Goal: Task Accomplishment & Management: Manage account settings

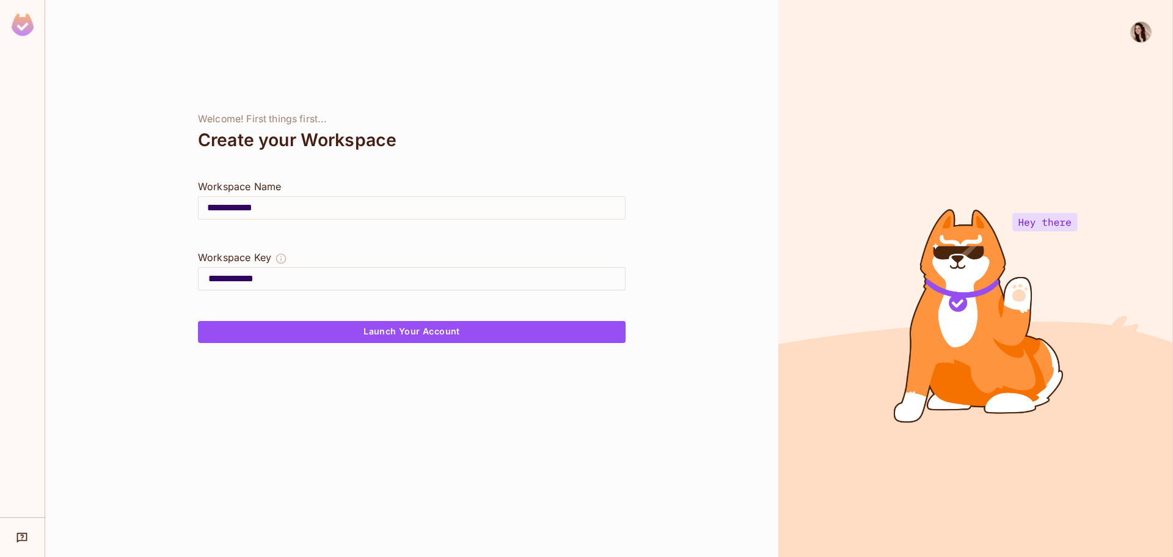
click at [917, 106] on div at bounding box center [975, 278] width 395 height 557
click at [330, 258] on div "The Workspace Key is unique, and serves as the identifier of your workspace." at bounding box center [387, 263] width 183 height 25
copy div "The Workspace Key is unique, and serves as the identifier of your workspace."
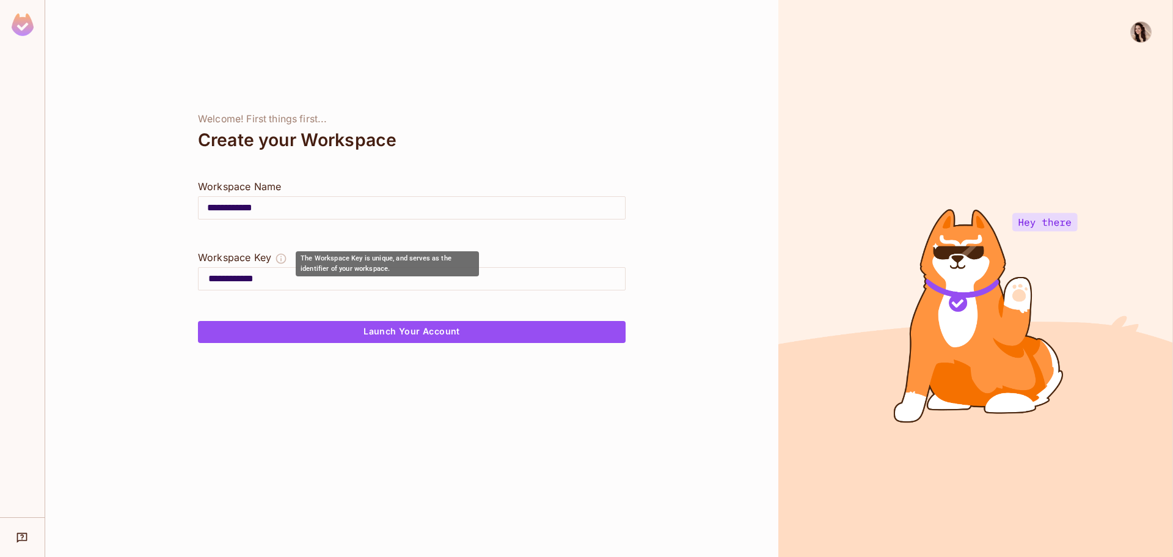
click at [323, 259] on div "The Workspace Key is unique, and serves as the identifier of your workspace." at bounding box center [387, 263] width 183 height 25
click at [320, 257] on div "The Workspace Key is unique, and serves as the identifier of your workspace." at bounding box center [387, 263] width 183 height 25
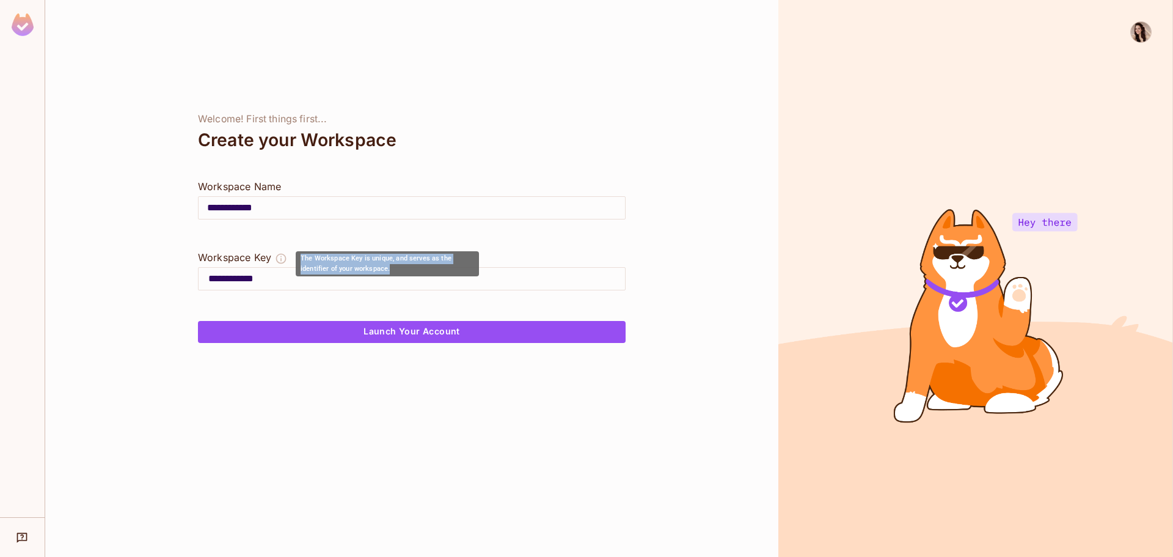
click at [320, 257] on div "The Workspace Key is unique, and serves as the identifier of your workspace." at bounding box center [387, 263] width 183 height 25
click at [565, 211] on input "**********" at bounding box center [412, 208] width 427 height 34
click at [337, 208] on input "**********" at bounding box center [412, 208] width 427 height 34
drag, startPoint x: 505, startPoint y: 152, endPoint x: 492, endPoint y: 156, distance: 14.1
click at [503, 150] on div "Create your Workspace" at bounding box center [412, 139] width 428 height 29
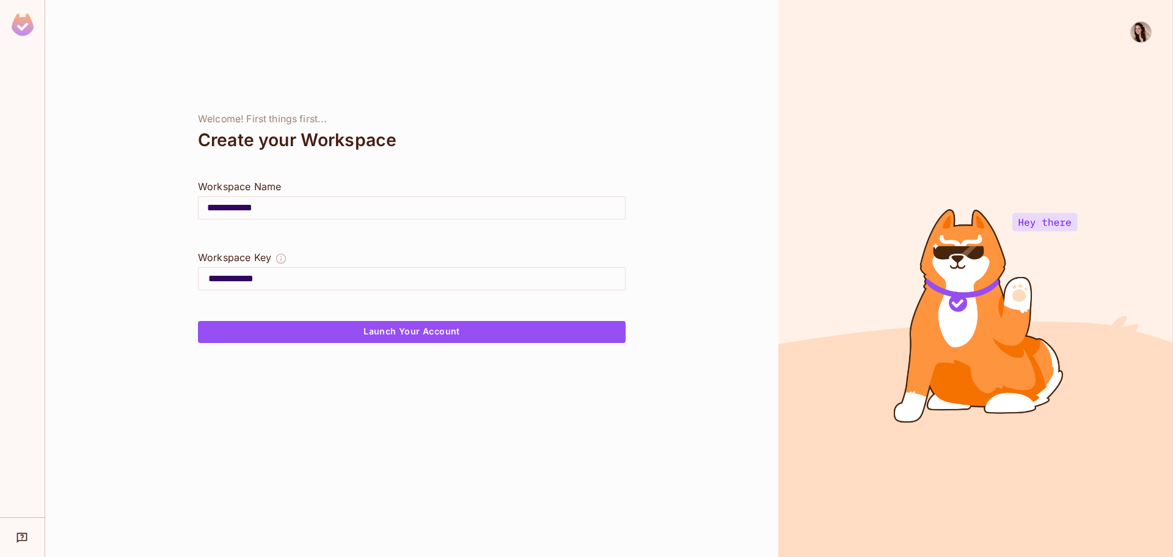
click at [1141, 40] on img at bounding box center [1141, 32] width 20 height 20
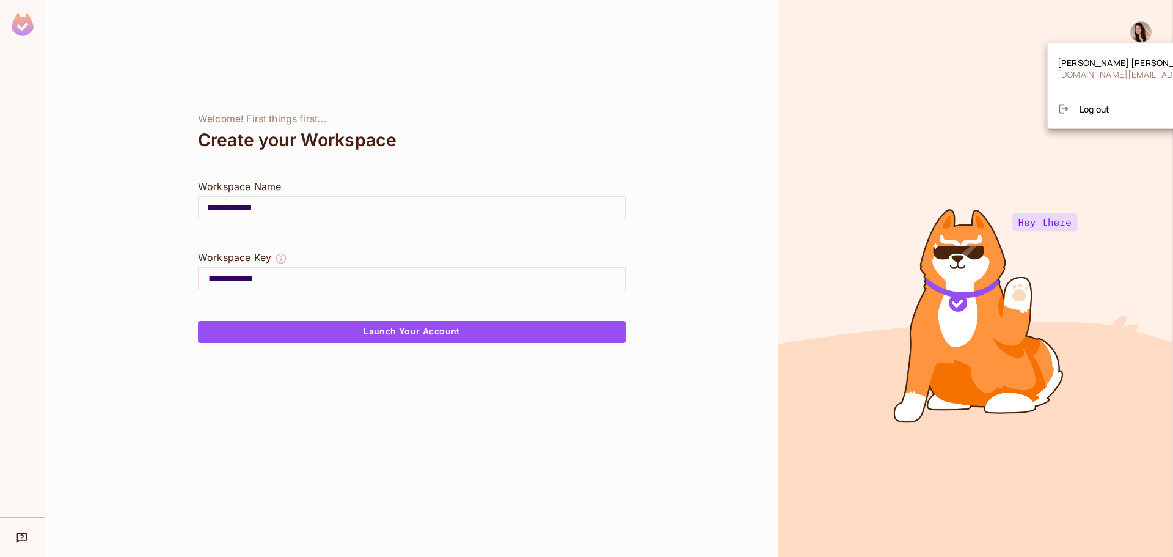
click at [1105, 107] on span "Log out" at bounding box center [1095, 109] width 30 height 12
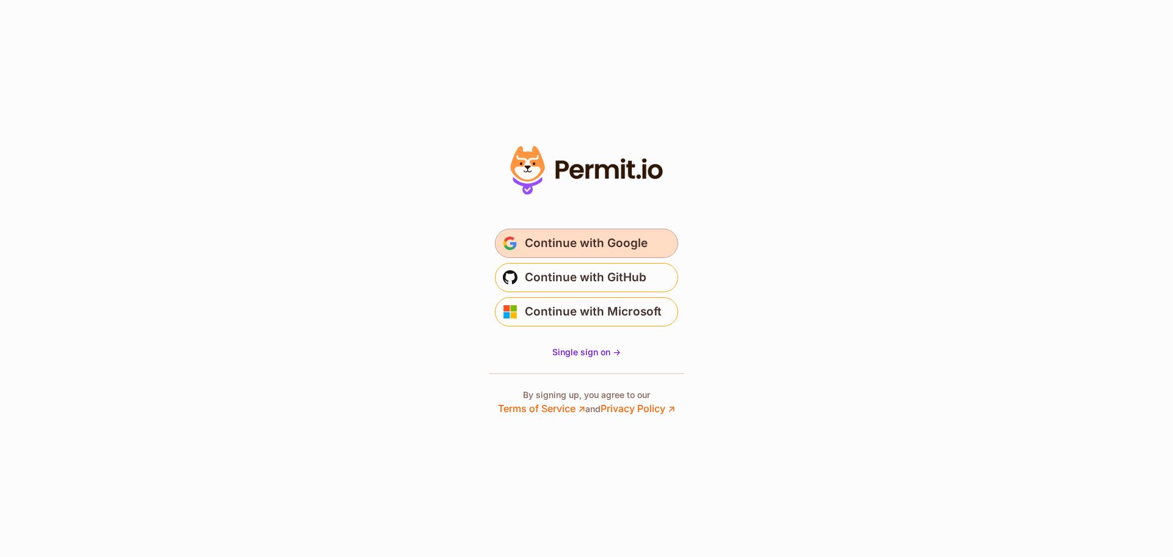
click at [621, 233] on button "Continue with Google" at bounding box center [586, 243] width 183 height 29
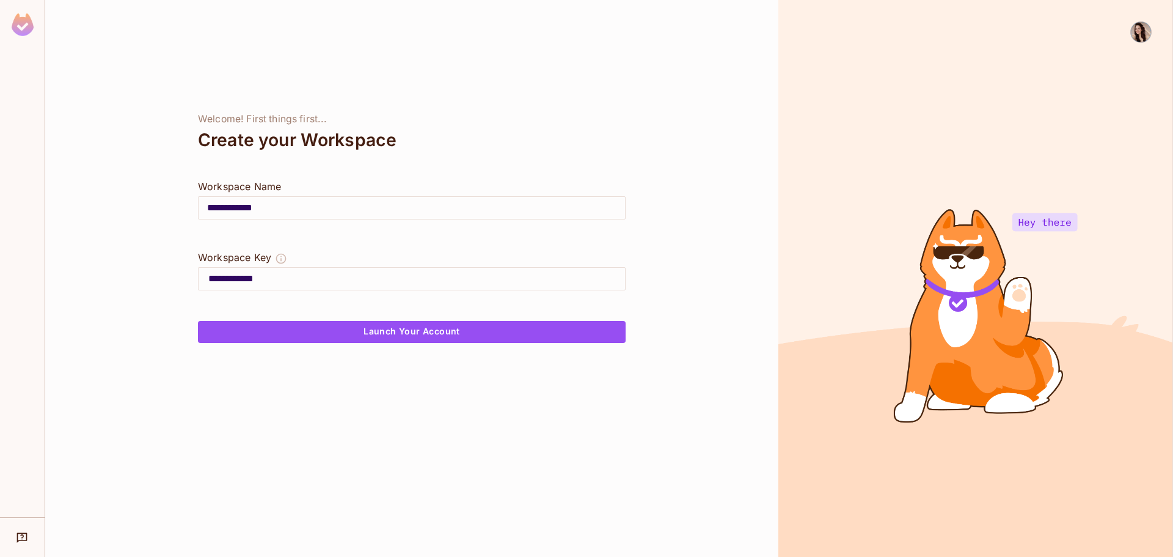
click at [1154, 32] on div at bounding box center [975, 278] width 395 height 557
click at [1149, 34] on img at bounding box center [1141, 32] width 20 height 20
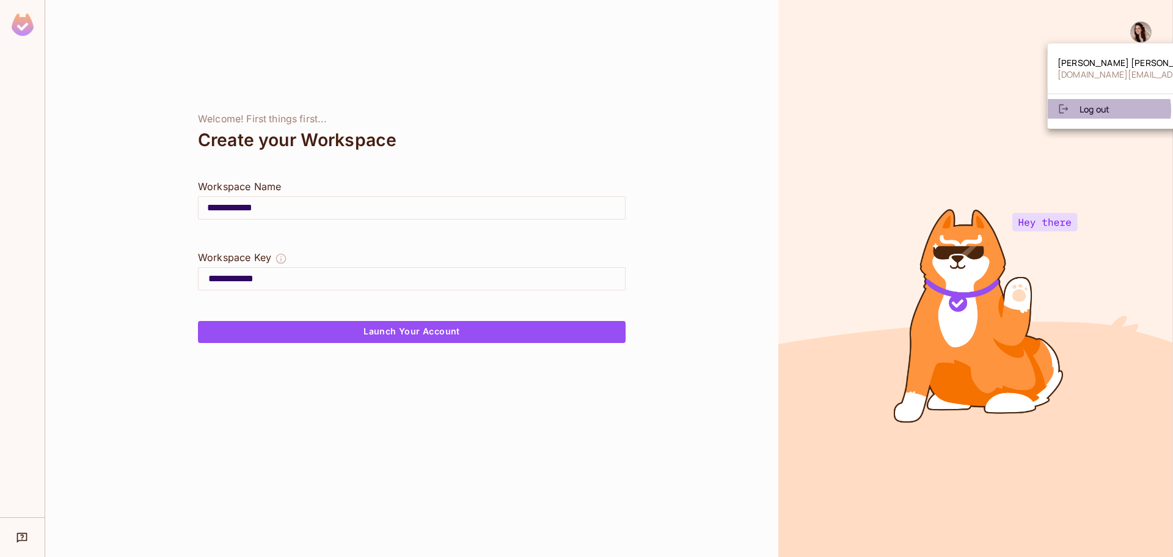
click at [1108, 110] on span "Log out" at bounding box center [1095, 109] width 30 height 12
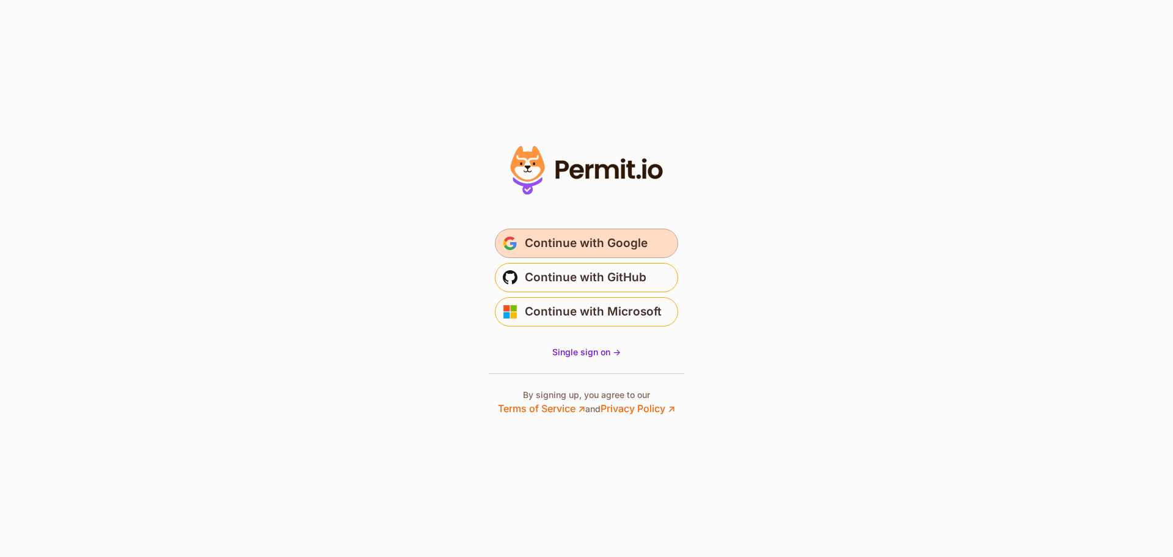
click at [577, 240] on span "Continue with Google" at bounding box center [586, 243] width 123 height 20
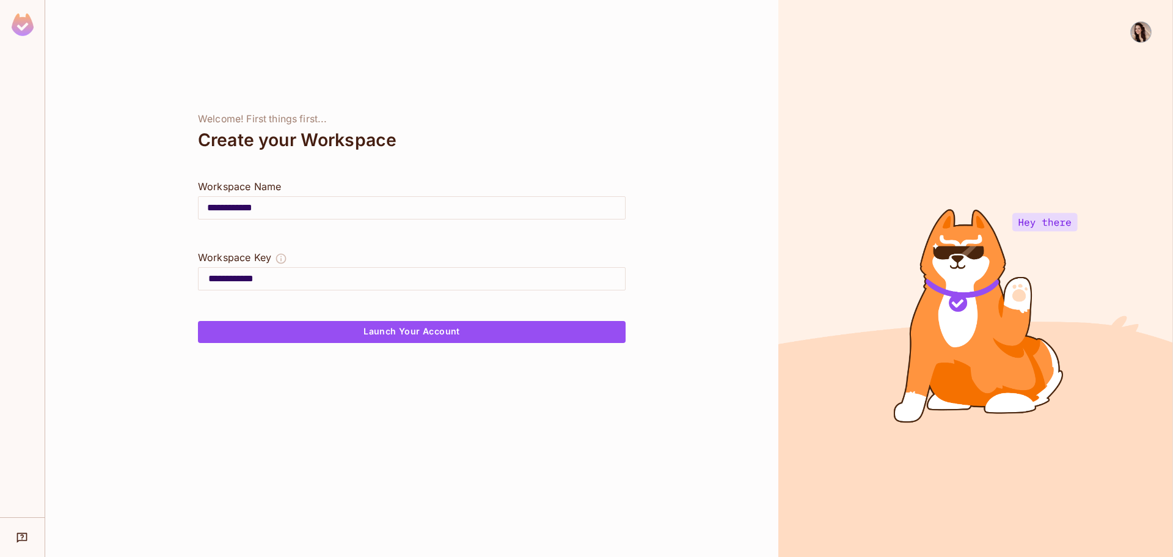
click at [615, 134] on div "Create your Workspace" at bounding box center [412, 139] width 428 height 29
click at [1127, 32] on div at bounding box center [1135, 288] width 32 height 535
click at [1133, 32] on img at bounding box center [1141, 32] width 20 height 20
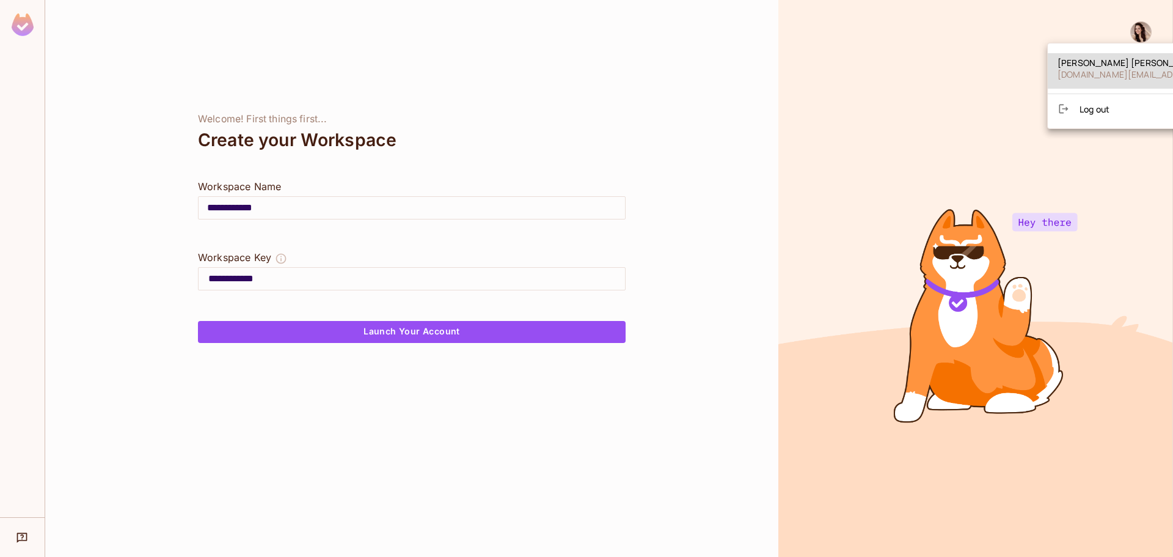
click at [936, 100] on div at bounding box center [586, 278] width 1173 height 557
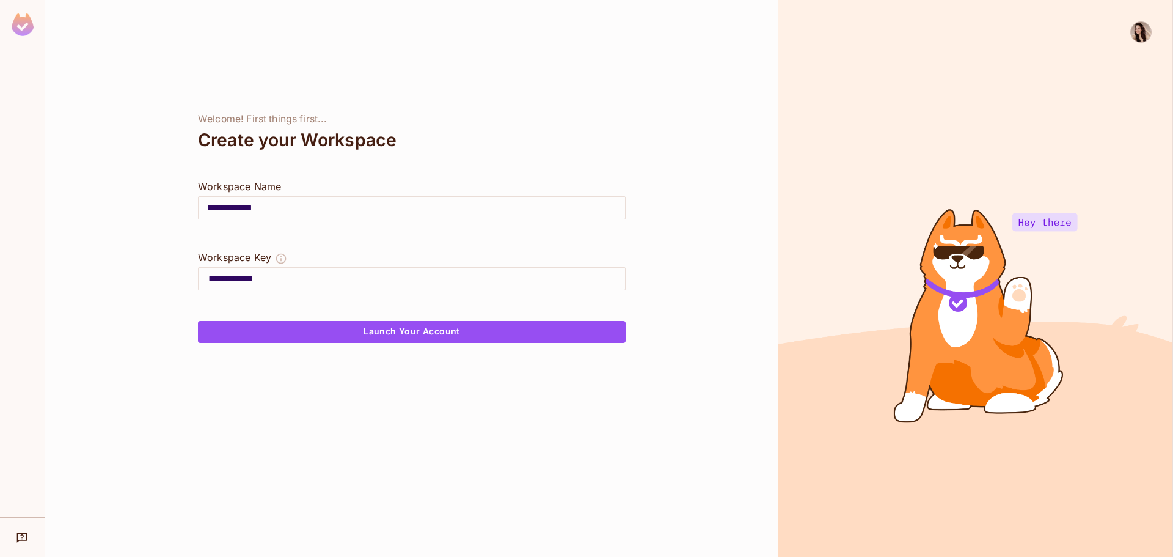
click at [1133, 35] on img at bounding box center [1141, 32] width 20 height 20
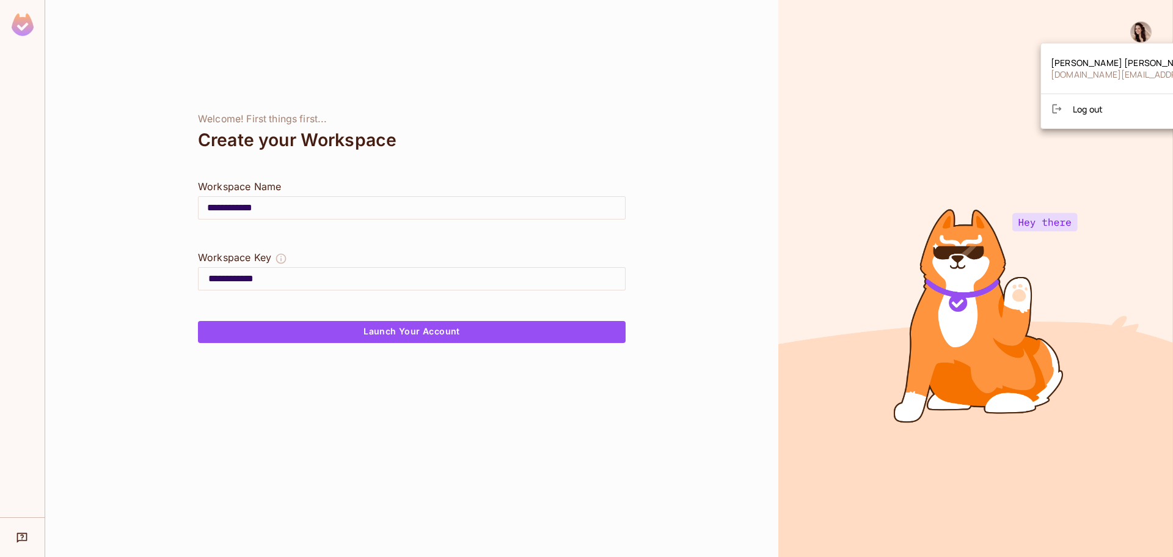
click at [623, 187] on div at bounding box center [586, 278] width 1173 height 557
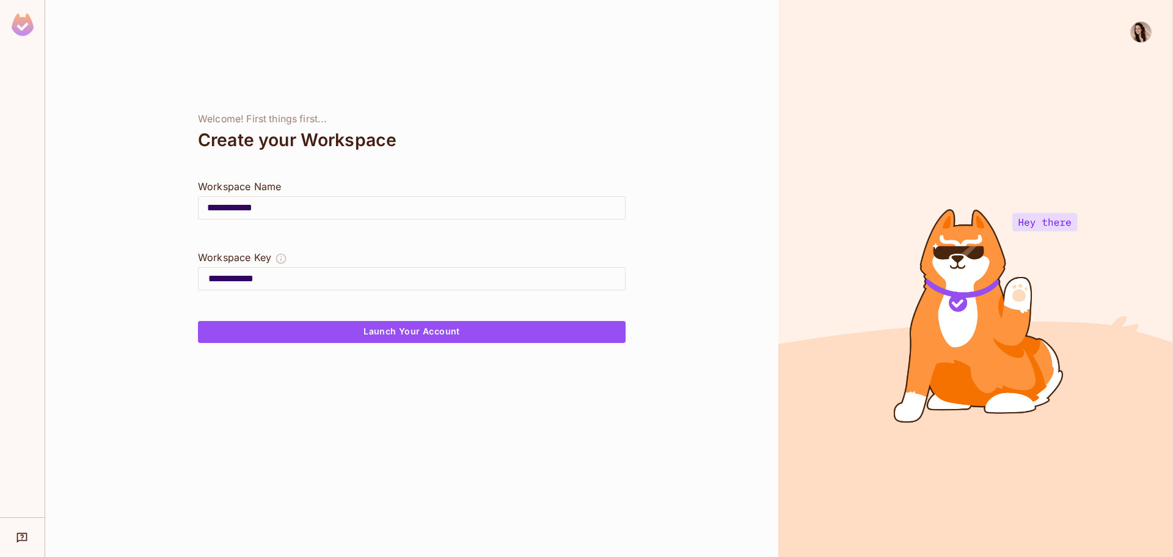
click at [928, 98] on div at bounding box center [975, 278] width 395 height 557
click at [1140, 40] on img at bounding box center [1141, 32] width 20 height 20
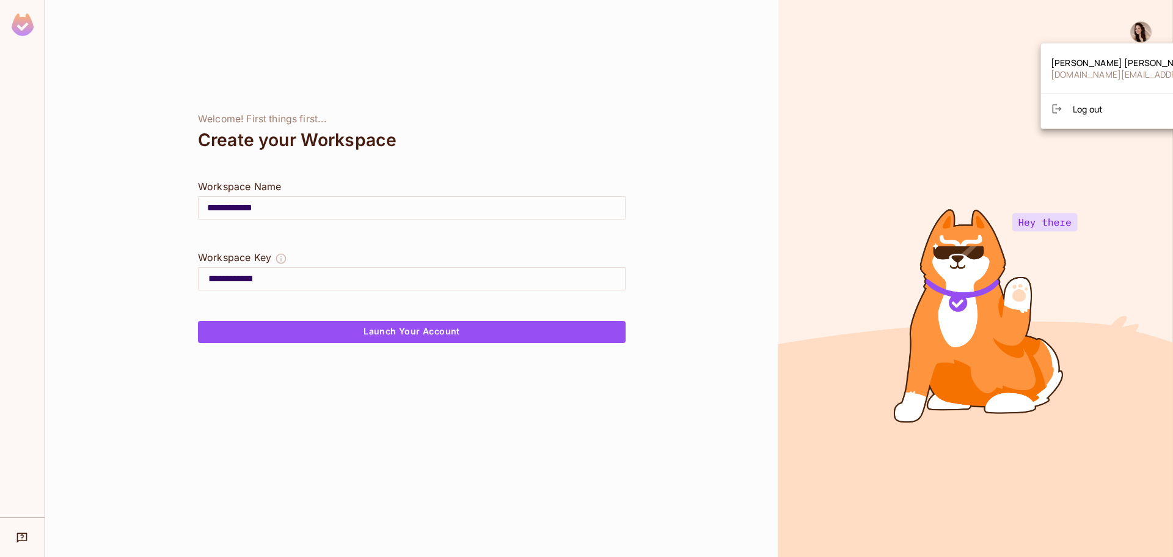
click at [919, 93] on div at bounding box center [586, 278] width 1173 height 557
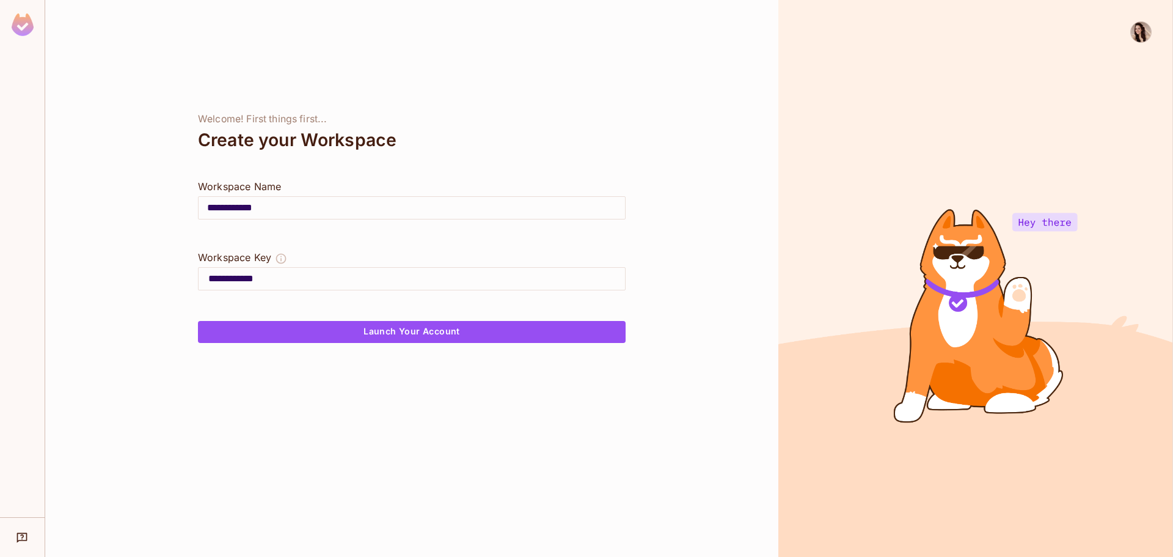
click at [1132, 31] on img at bounding box center [1141, 32] width 20 height 20
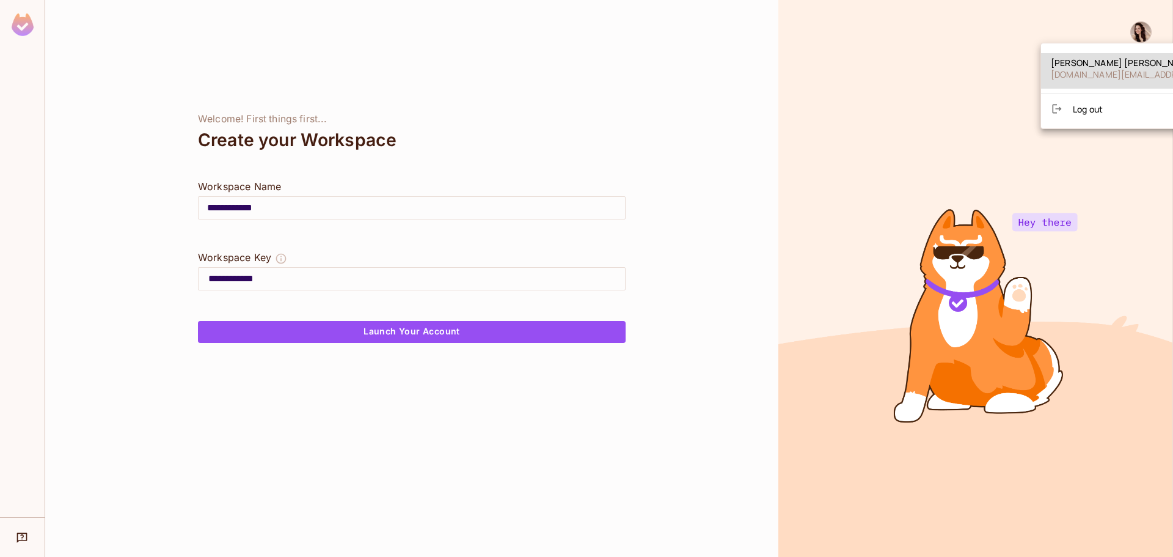
click at [1065, 74] on span "[DOMAIN_NAME][EMAIL_ADDRESS][DOMAIN_NAME]" at bounding box center [1159, 74] width 216 height 12
drag, startPoint x: 1065, startPoint y: 74, endPoint x: 1141, endPoint y: 104, distance: 81.5
click at [1164, 112] on div "[PERSON_NAME] [DOMAIN_NAME][EMAIL_ADDRESS][DOMAIN_NAME] Log out" at bounding box center [586, 278] width 1173 height 557
drag, startPoint x: 942, startPoint y: 67, endPoint x: 1084, endPoint y: 64, distance: 142.4
click at [944, 67] on div at bounding box center [586, 278] width 1173 height 557
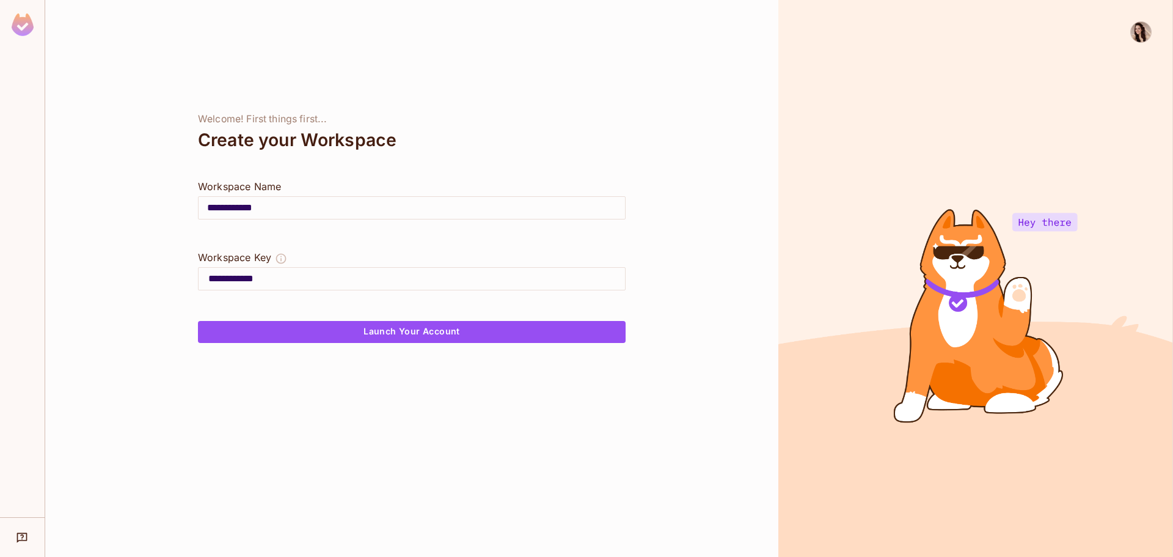
click at [1138, 27] on img at bounding box center [1141, 32] width 20 height 20
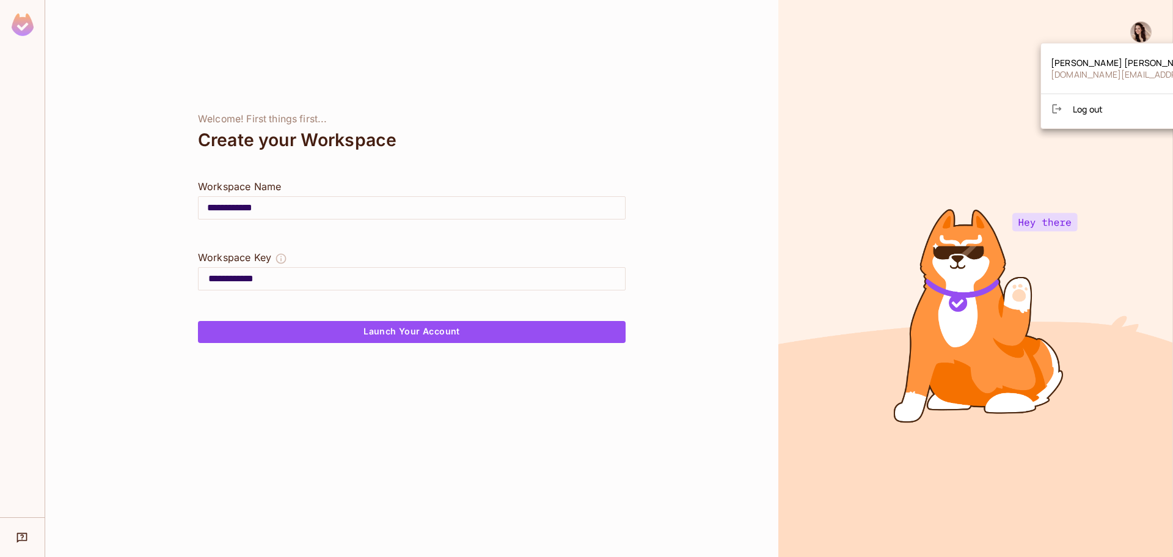
click at [772, 67] on div at bounding box center [586, 278] width 1173 height 557
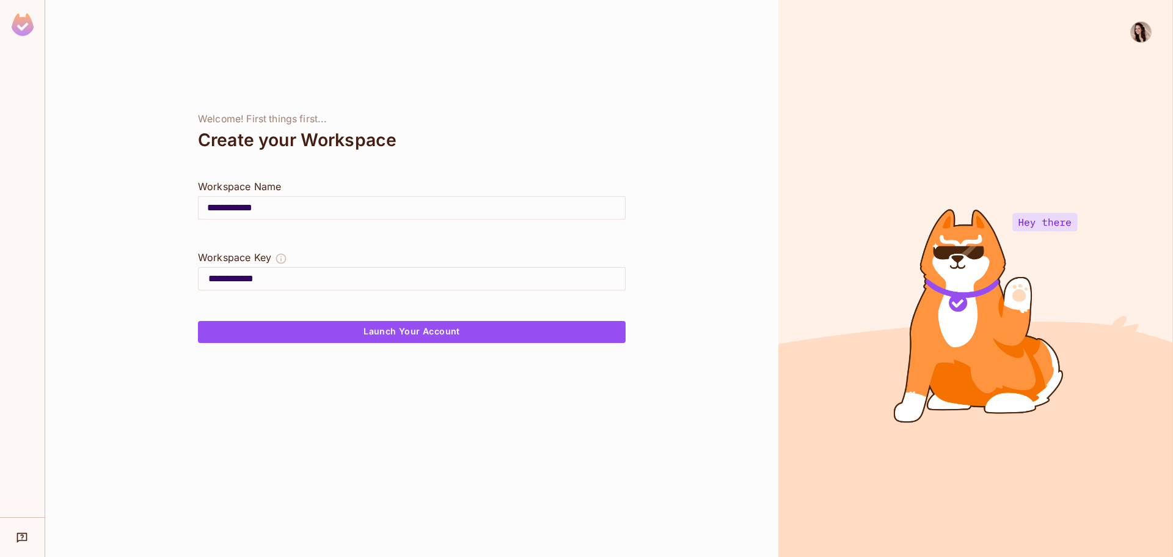
click at [1145, 31] on img at bounding box center [1141, 32] width 20 height 20
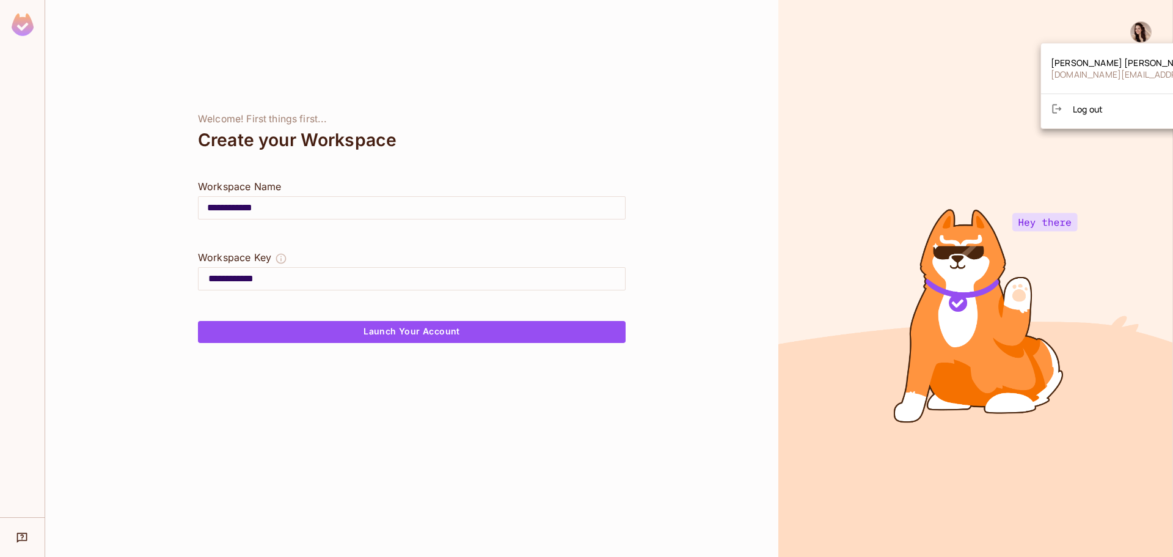
click at [936, 43] on div at bounding box center [586, 278] width 1173 height 557
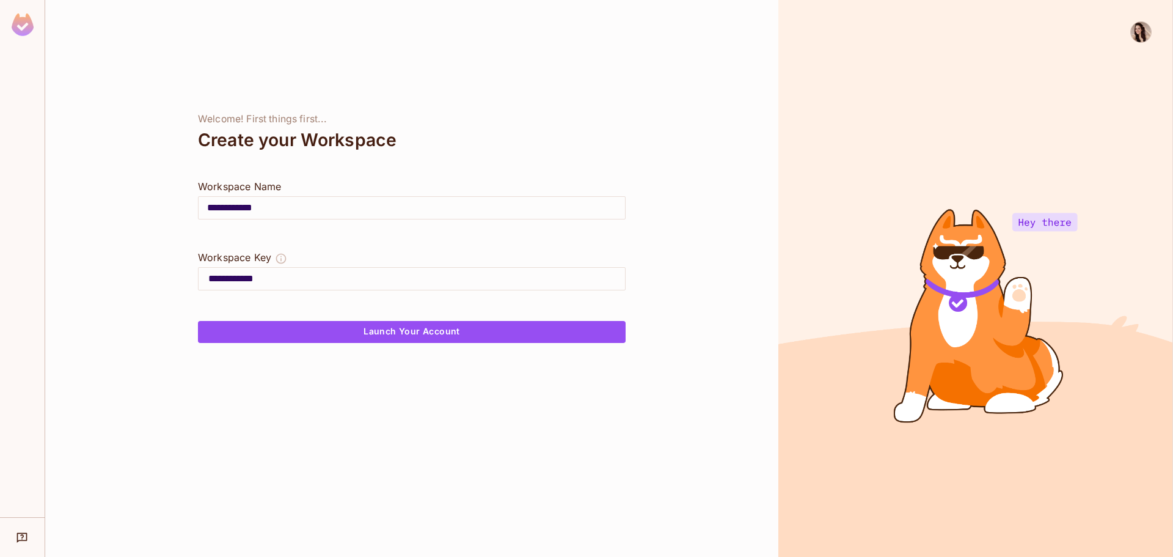
click at [634, 160] on div "**********" at bounding box center [411, 278] width 733 height 557
click at [24, 27] on img at bounding box center [23, 24] width 22 height 23
type input "**********"
click at [25, 26] on img at bounding box center [23, 24] width 22 height 23
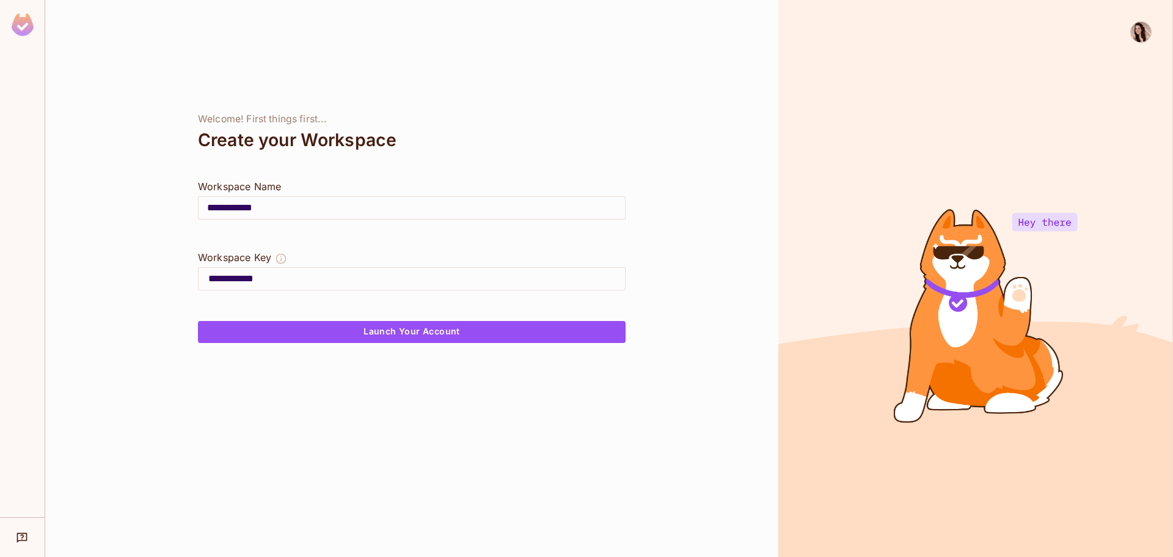
click at [16, 26] on img at bounding box center [23, 24] width 22 height 23
click at [24, 529] on div "Help & Updates" at bounding box center [22, 537] width 27 height 24
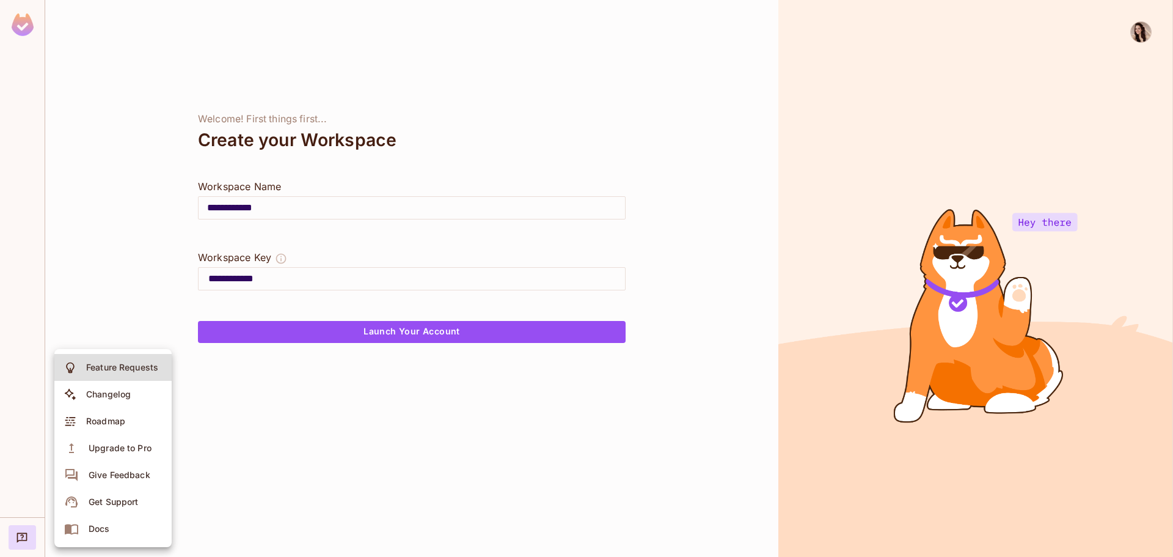
click at [101, 528] on div "Docs" at bounding box center [99, 528] width 21 height 12
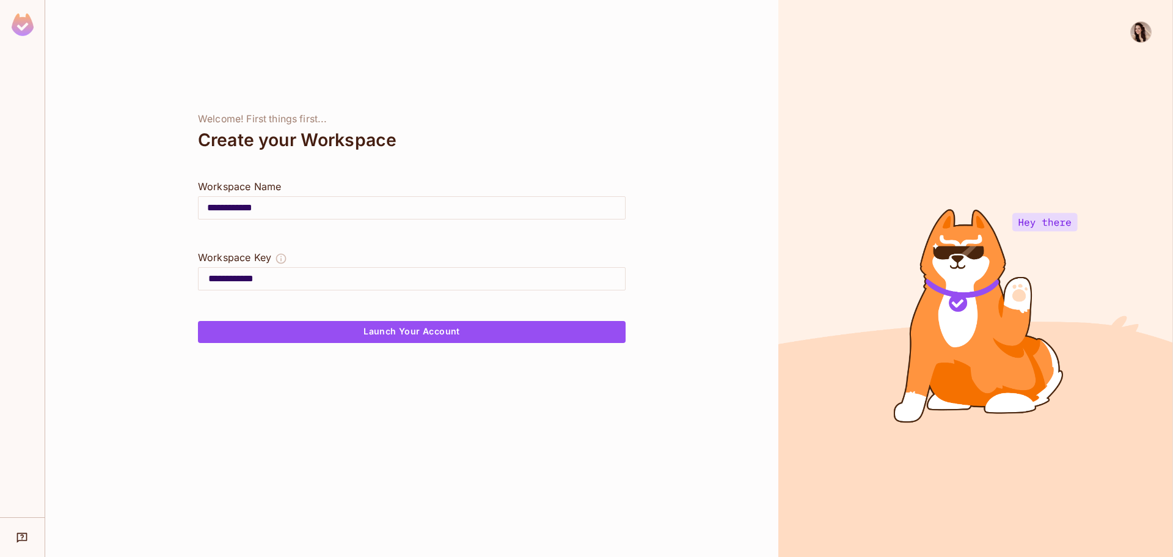
click at [427, 79] on div "**********" at bounding box center [411, 278] width 733 height 557
drag, startPoint x: 108, startPoint y: 368, endPoint x: 75, endPoint y: 373, distance: 33.4
click at [105, 369] on div "**********" at bounding box center [411, 278] width 733 height 557
click at [263, 409] on div "**********" at bounding box center [411, 278] width 733 height 557
click at [994, 72] on div at bounding box center [975, 278] width 395 height 557
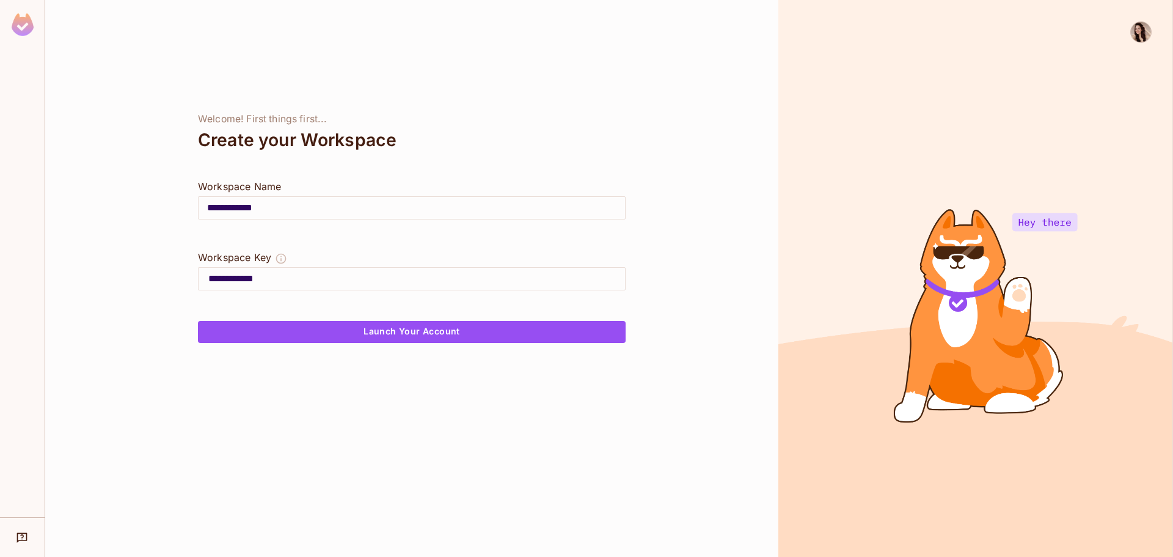
click at [423, 215] on input "**********" at bounding box center [412, 208] width 427 height 34
click at [672, 123] on div "**********" at bounding box center [411, 278] width 733 height 557
click at [665, 166] on div "**********" at bounding box center [411, 278] width 733 height 557
click at [906, 44] on div at bounding box center [975, 278] width 395 height 557
click at [895, 146] on div at bounding box center [975, 278] width 395 height 557
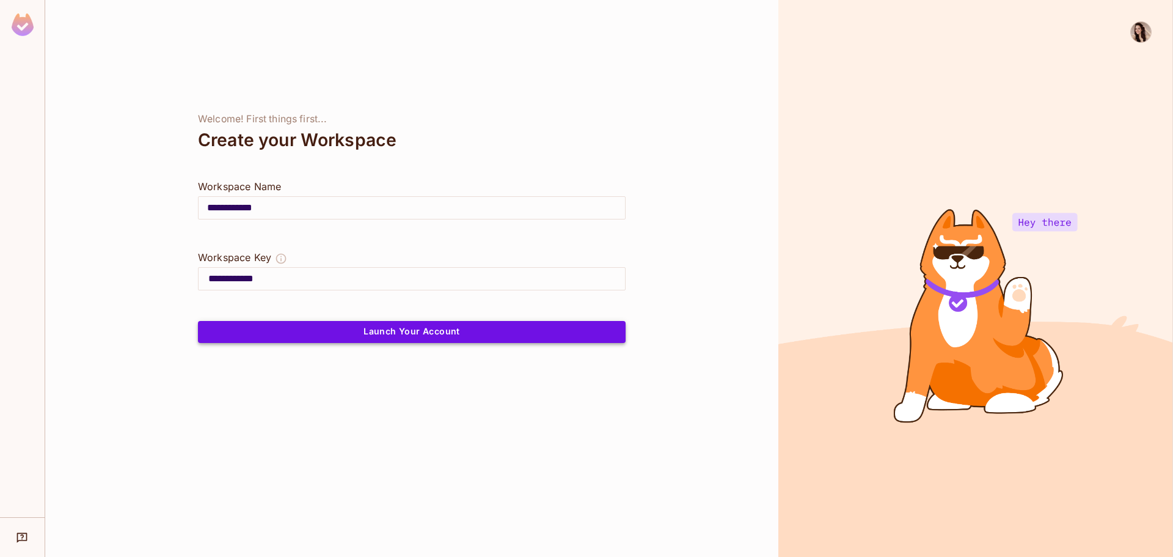
click at [355, 338] on button "Launch Your Account" at bounding box center [412, 332] width 428 height 22
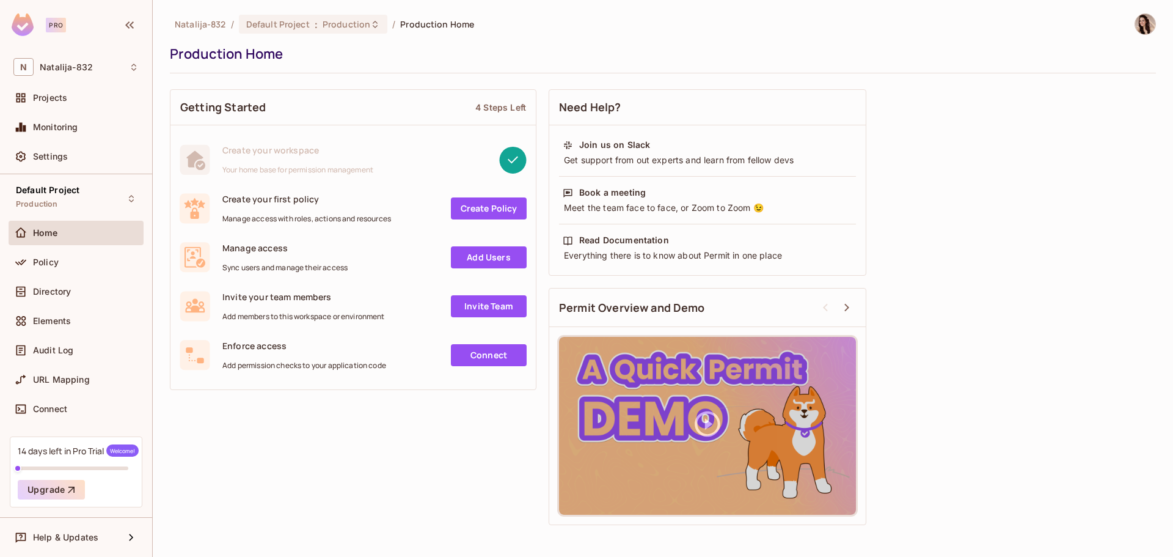
click at [511, 62] on div "Production Home" at bounding box center [660, 54] width 980 height 18
click at [499, 103] on div "4 Steps Left" at bounding box center [500, 107] width 51 height 12
click at [554, 38] on div "[PERSON_NAME]-832 / Default Project : Production / Production Home Production H…" at bounding box center [663, 43] width 986 height 60
click at [1051, 42] on div "[PERSON_NAME]-832 / Default Project : Production / Production Home Production H…" at bounding box center [663, 43] width 986 height 60
click at [1153, 252] on div "Getting Started 4 Steps Left Create your workspace Your home base for permissio…" at bounding box center [663, 307] width 986 height 448
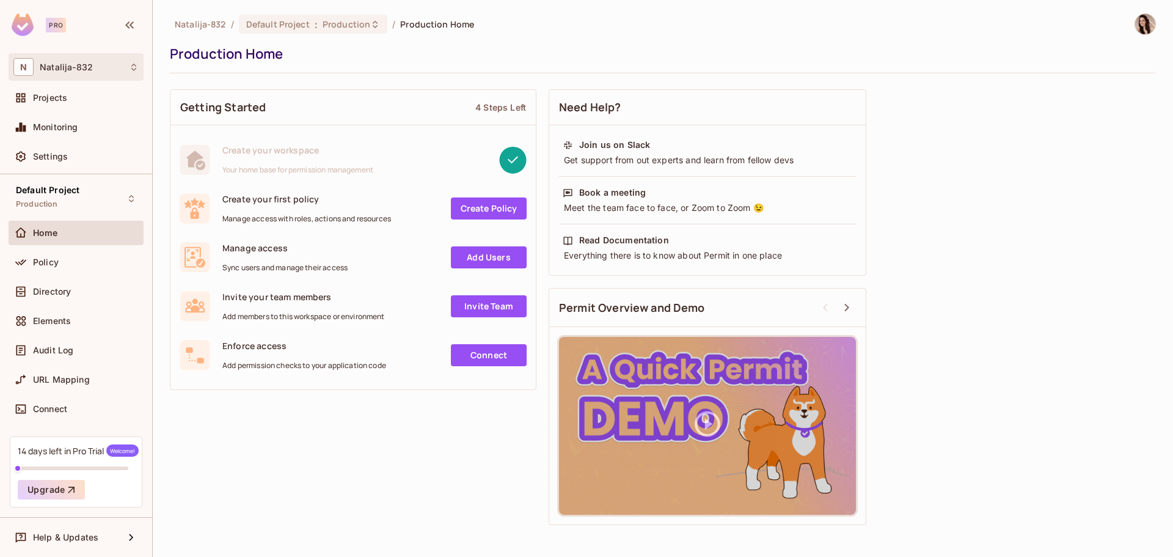
click at [92, 68] on div "N Natalija-832" at bounding box center [75, 67] width 125 height 18
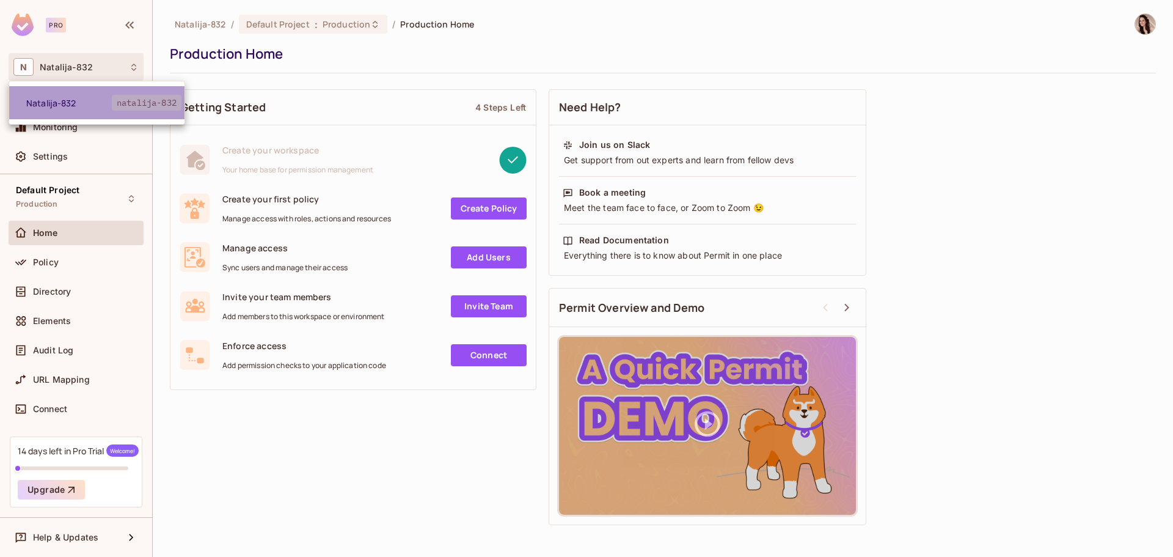
click at [120, 108] on span "natalija-832" at bounding box center [147, 103] width 70 height 16
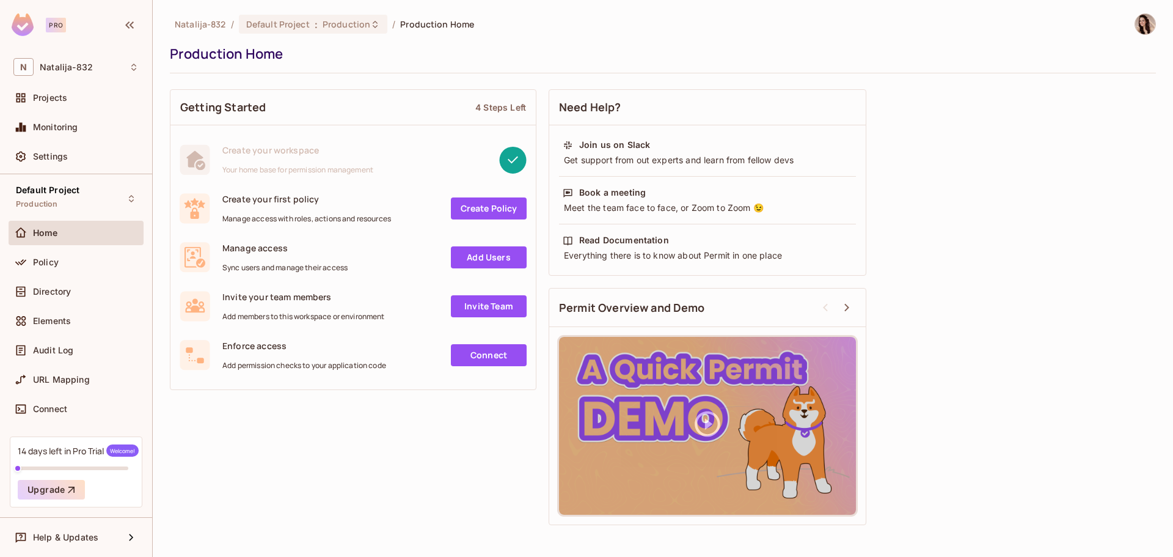
click at [224, 461] on div "Getting Started 4 Steps Left Create your workspace Your home base for permissio…" at bounding box center [663, 307] width 986 height 448
click at [109, 73] on div "N Natalija-832" at bounding box center [75, 67] width 125 height 18
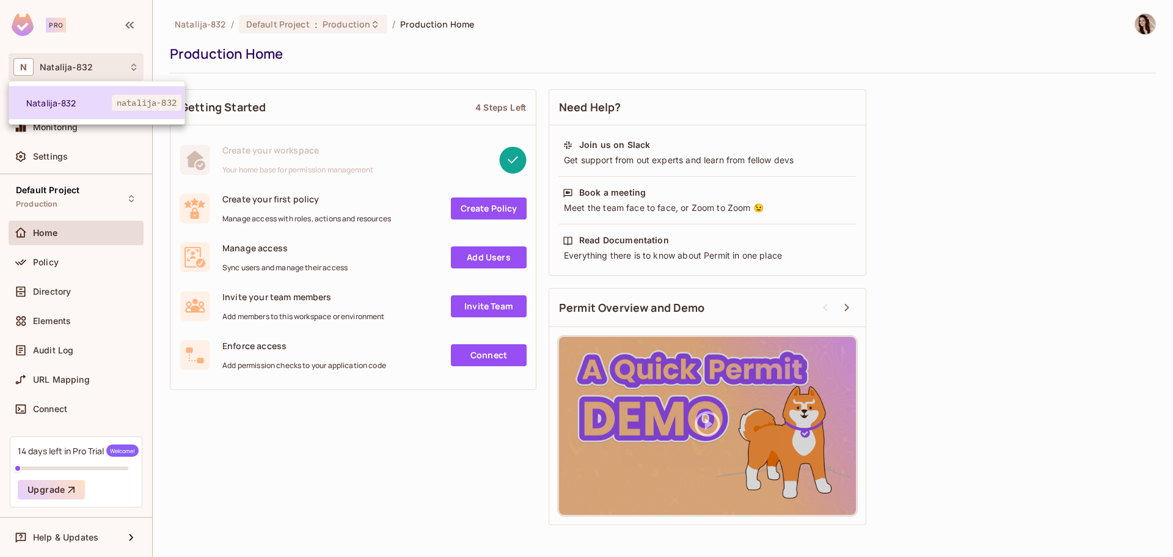
click at [107, 101] on span "Natalija-832" at bounding box center [69, 103] width 86 height 12
click at [129, 70] on icon at bounding box center [134, 67] width 10 height 10
click at [139, 108] on span "natalija-832" at bounding box center [147, 103] width 70 height 16
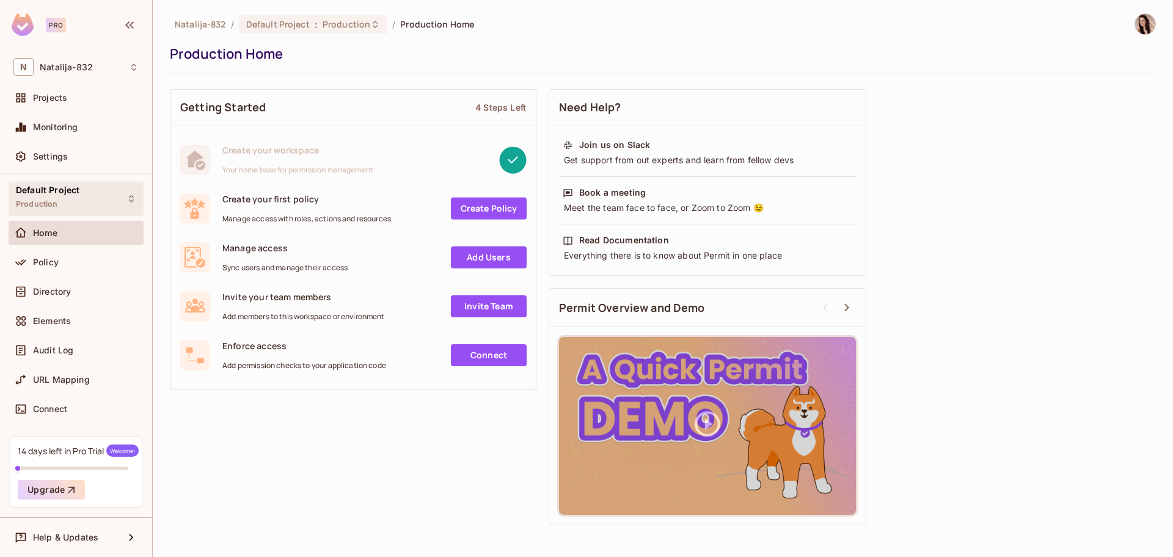
click at [89, 199] on div "Default Project Production" at bounding box center [76, 198] width 135 height 34
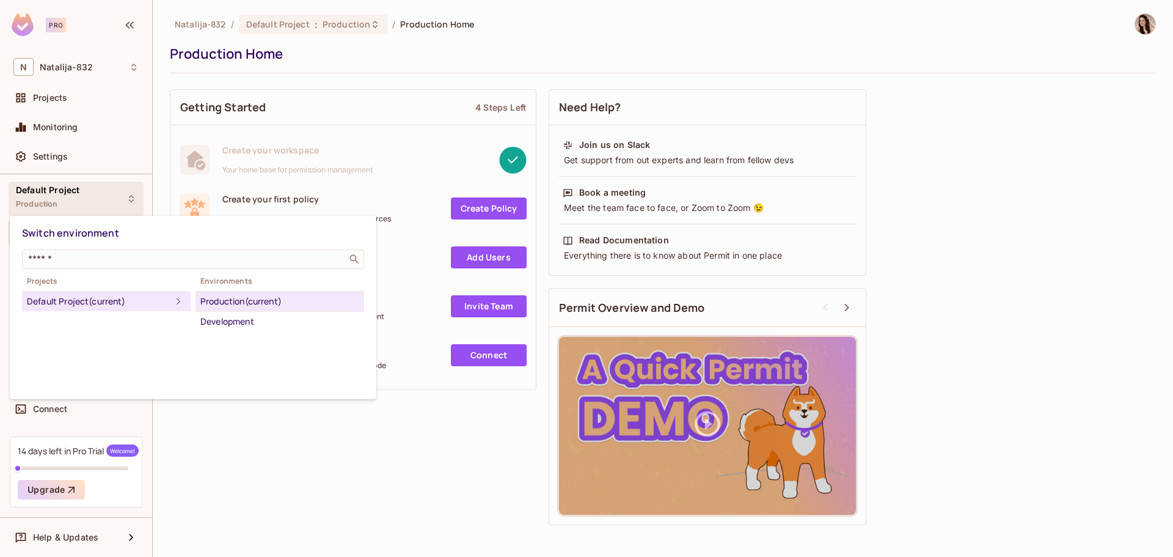
click at [58, 194] on div at bounding box center [586, 278] width 1173 height 557
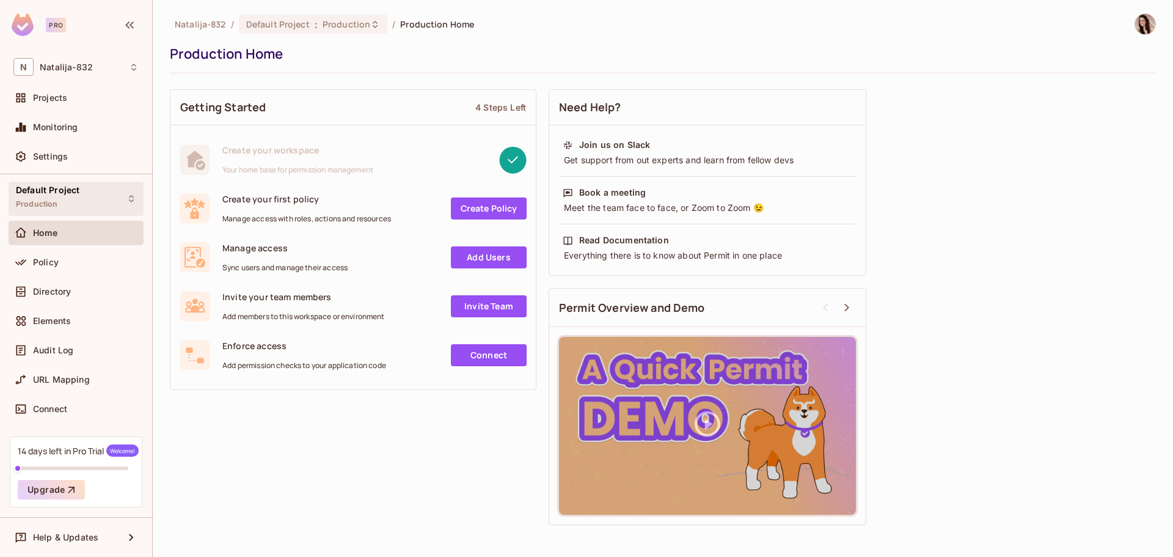
click at [87, 196] on div "Default Project Production" at bounding box center [76, 198] width 135 height 34
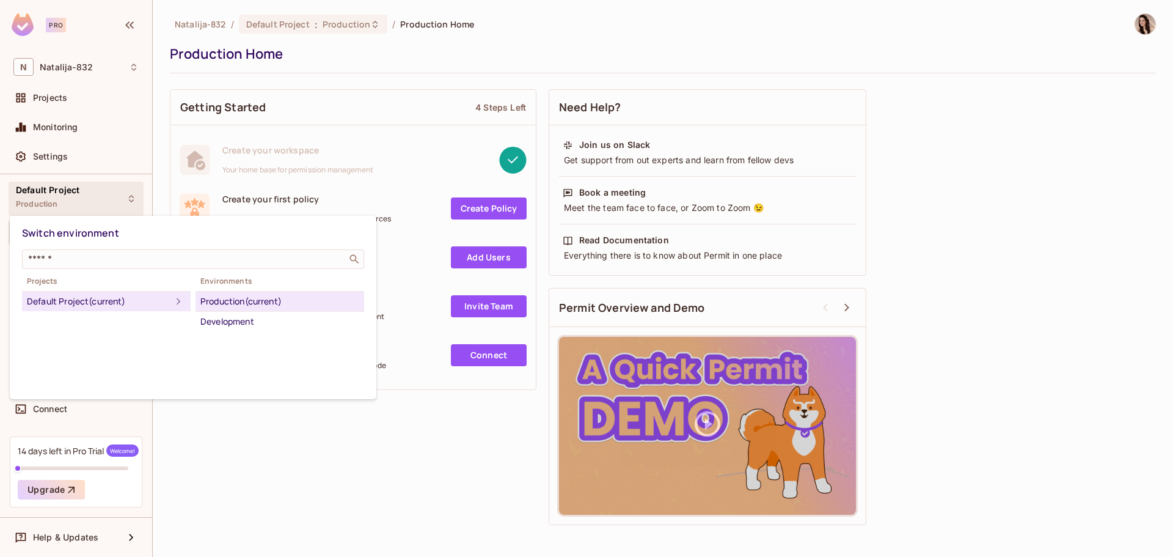
click at [87, 196] on div at bounding box center [586, 278] width 1173 height 557
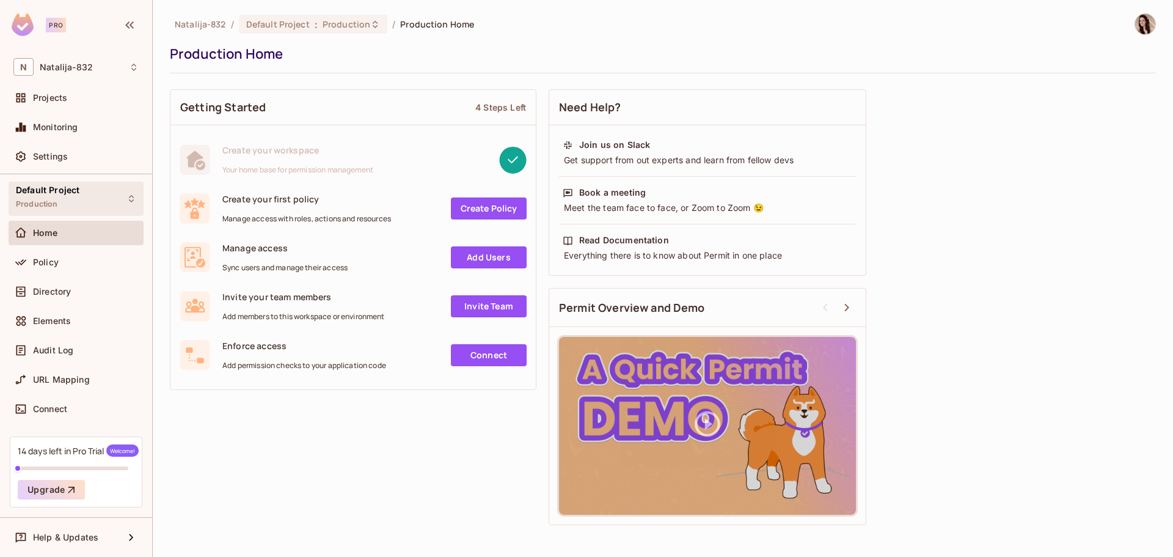
click at [87, 196] on div "Default Project Production" at bounding box center [76, 198] width 135 height 34
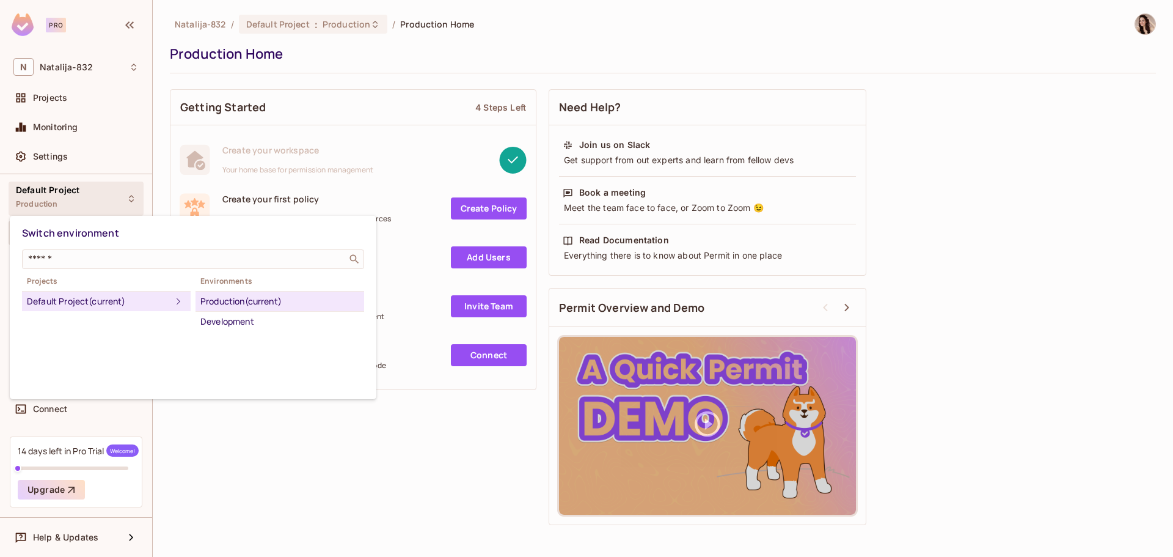
click at [87, 196] on div at bounding box center [586, 278] width 1173 height 557
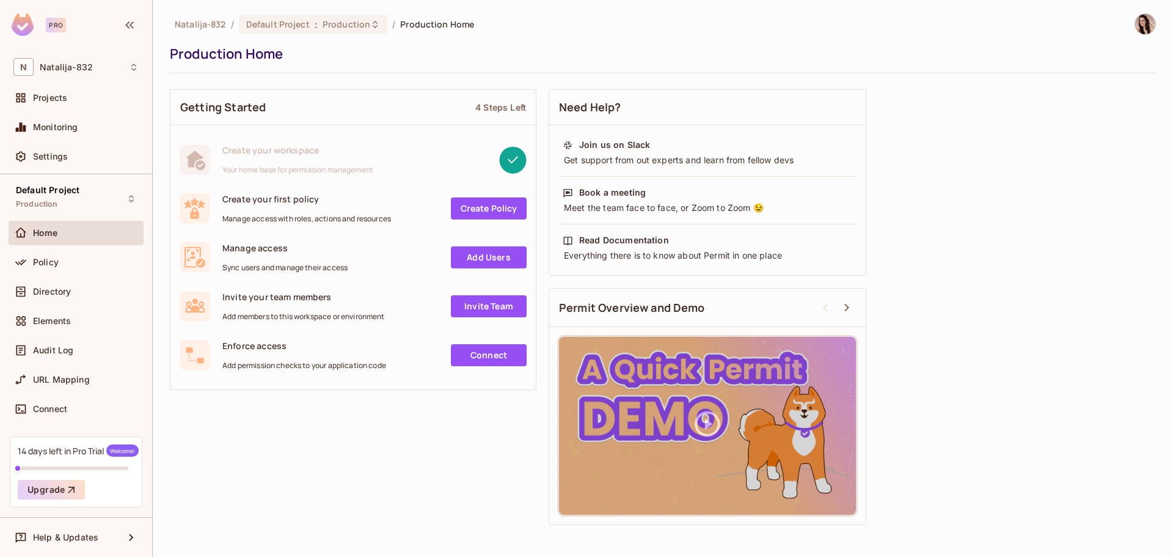
click at [574, 61] on div "Production Home" at bounding box center [660, 54] width 980 height 18
click at [356, 431] on div "Getting Started 4 Steps Left Create your workspace Your home base for permissio…" at bounding box center [663, 307] width 986 height 448
click at [315, 421] on div "Getting Started 4 Steps Left Create your workspace Your home base for permissio…" at bounding box center [663, 307] width 986 height 448
click at [219, 477] on div "Getting Started 4 Steps Left Create your workspace Your home base for permissio…" at bounding box center [663, 307] width 986 height 448
click at [568, 54] on div "Production Home" at bounding box center [660, 54] width 980 height 18
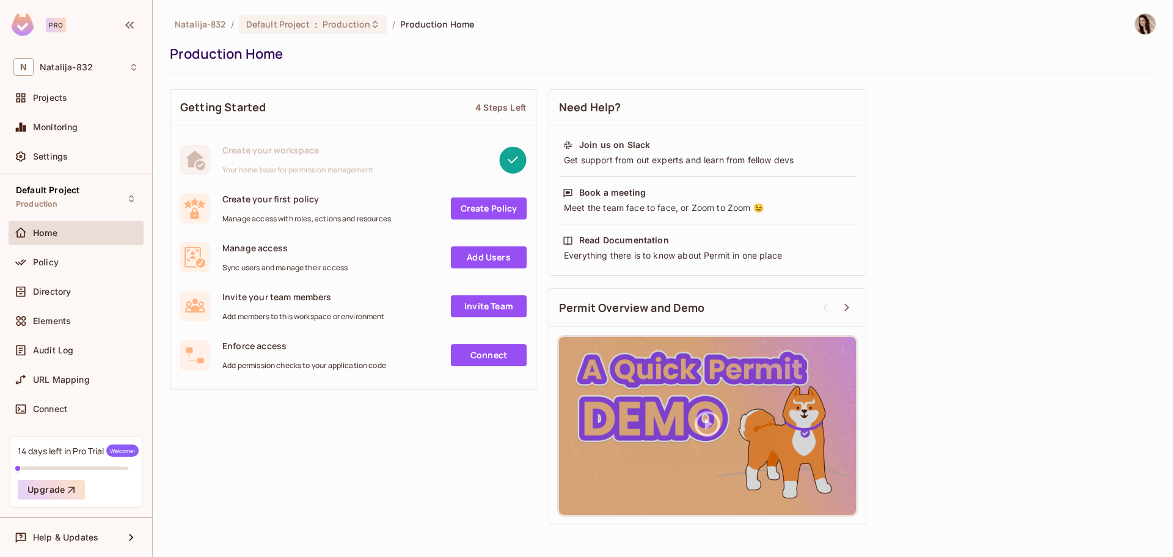
click at [615, 70] on div "[PERSON_NAME]-832 / Default Project : Production / Production Home Production H…" at bounding box center [663, 43] width 986 height 60
drag, startPoint x: 471, startPoint y: 64, endPoint x: 414, endPoint y: 60, distance: 57.6
click at [456, 64] on div "[PERSON_NAME]-832 / Default Project : Production / Production Home Production H…" at bounding box center [663, 43] width 986 height 60
click at [316, 23] on span ":" at bounding box center [316, 25] width 4 height 10
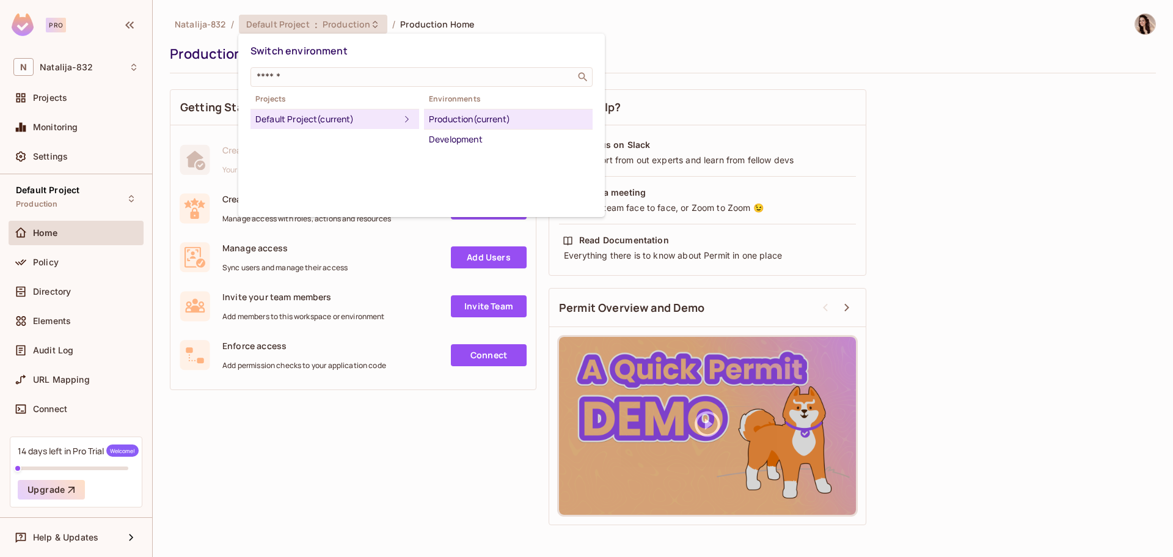
click at [316, 23] on div at bounding box center [586, 278] width 1173 height 557
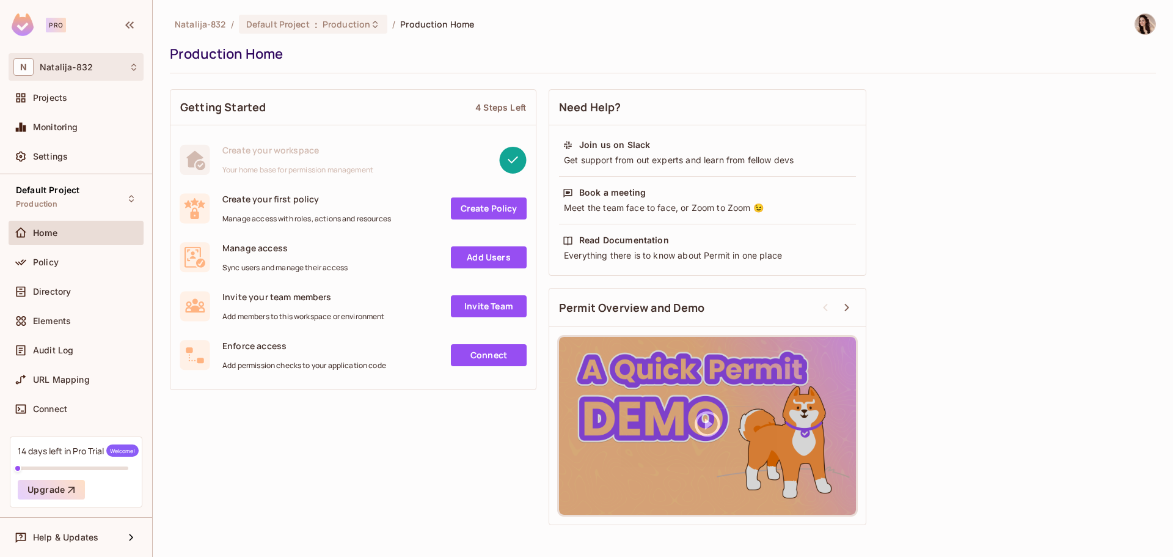
click at [94, 65] on div "N Natalija-832" at bounding box center [75, 67] width 125 height 18
click at [93, 65] on div at bounding box center [586, 278] width 1173 height 557
click at [89, 202] on div "Default Project Production" at bounding box center [76, 198] width 135 height 34
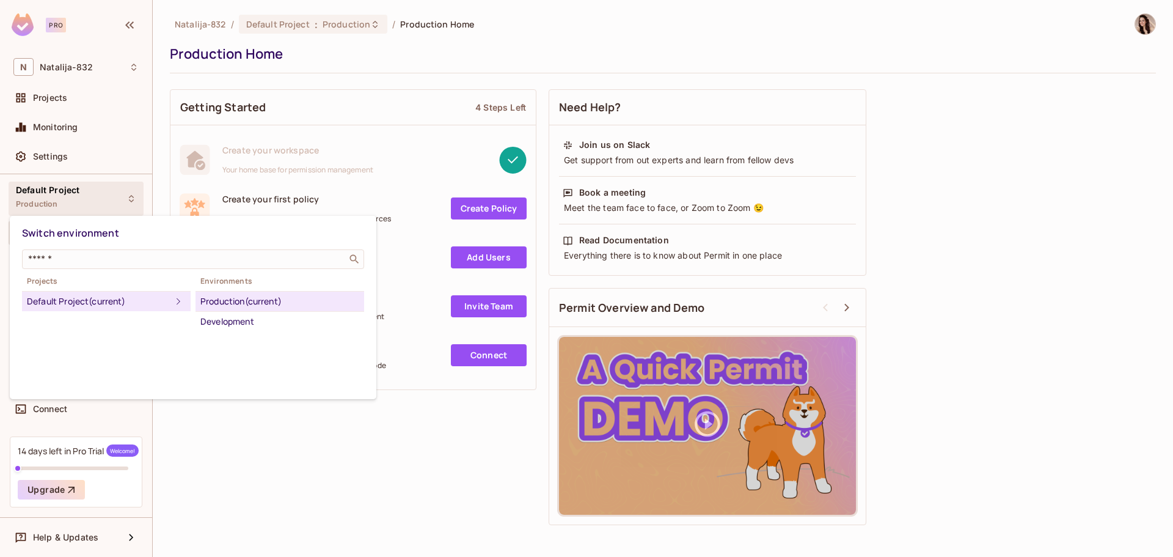
click at [395, 96] on div at bounding box center [586, 278] width 1173 height 557
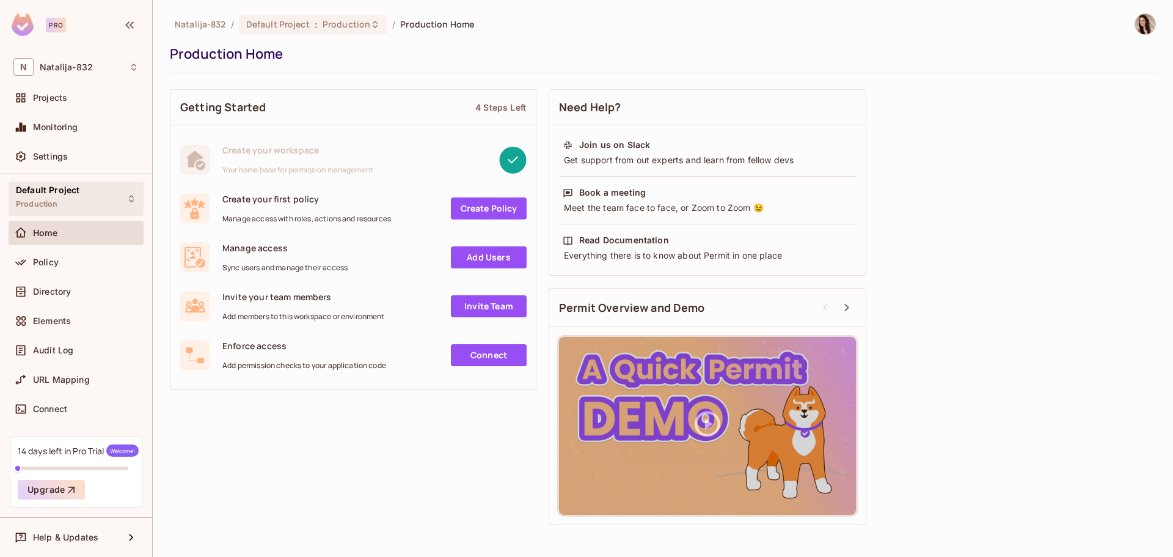
click at [68, 203] on div "Default Project Production" at bounding box center [48, 198] width 64 height 26
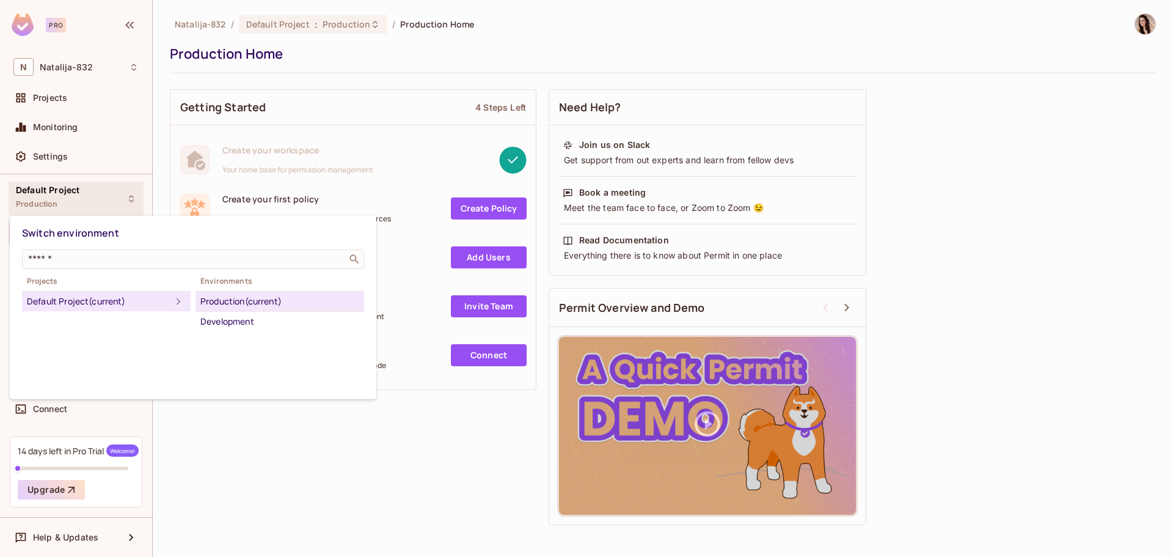
click at [70, 298] on div "Default Project (current)" at bounding box center [99, 301] width 144 height 15
click at [171, 302] on icon at bounding box center [178, 301] width 15 height 15
click at [447, 162] on div at bounding box center [586, 278] width 1173 height 557
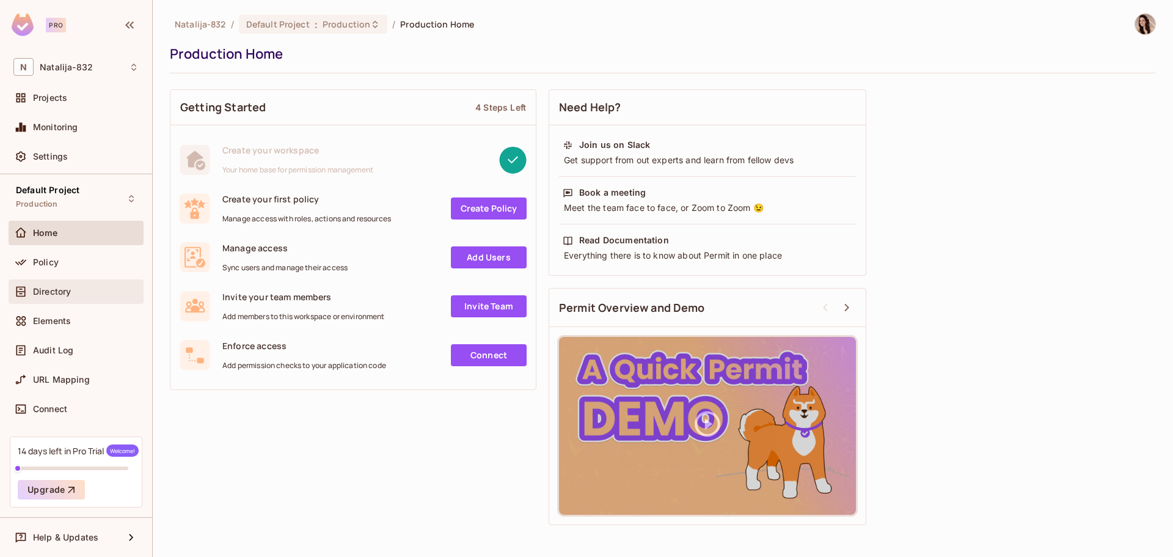
click at [21, 295] on icon at bounding box center [21, 291] width 12 height 12
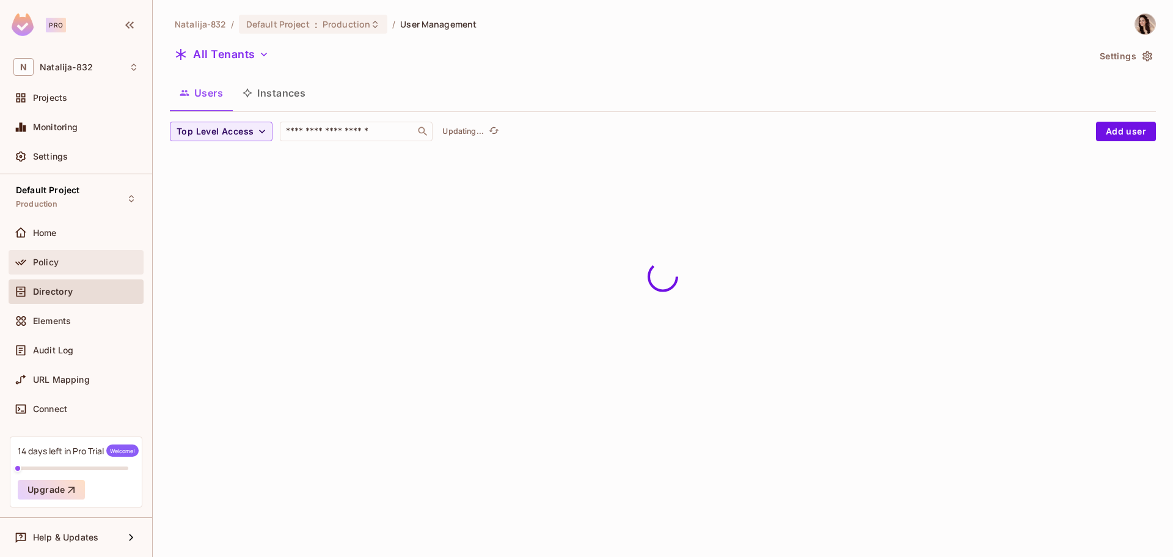
click at [53, 258] on span "Policy" at bounding box center [46, 262] width 26 height 10
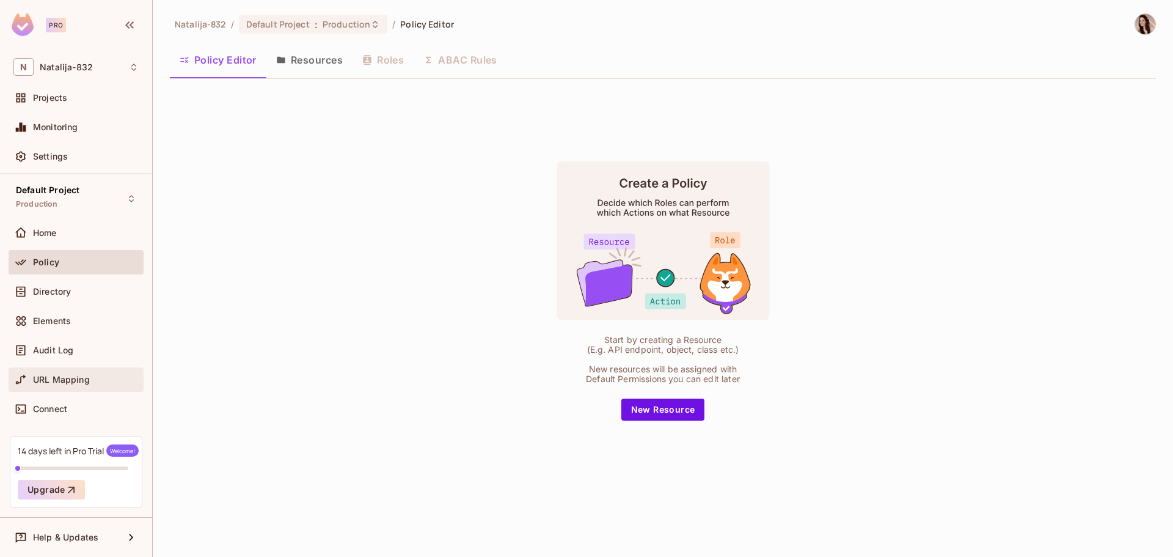
click at [95, 376] on div "URL Mapping" at bounding box center [86, 380] width 106 height 10
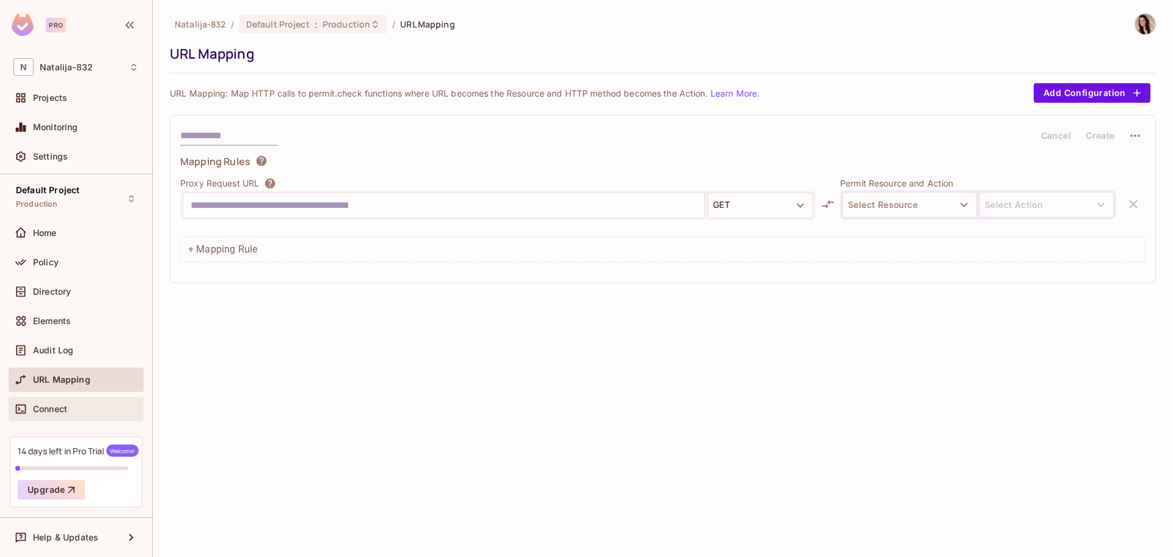
click at [69, 404] on div "Connect" at bounding box center [86, 409] width 106 height 10
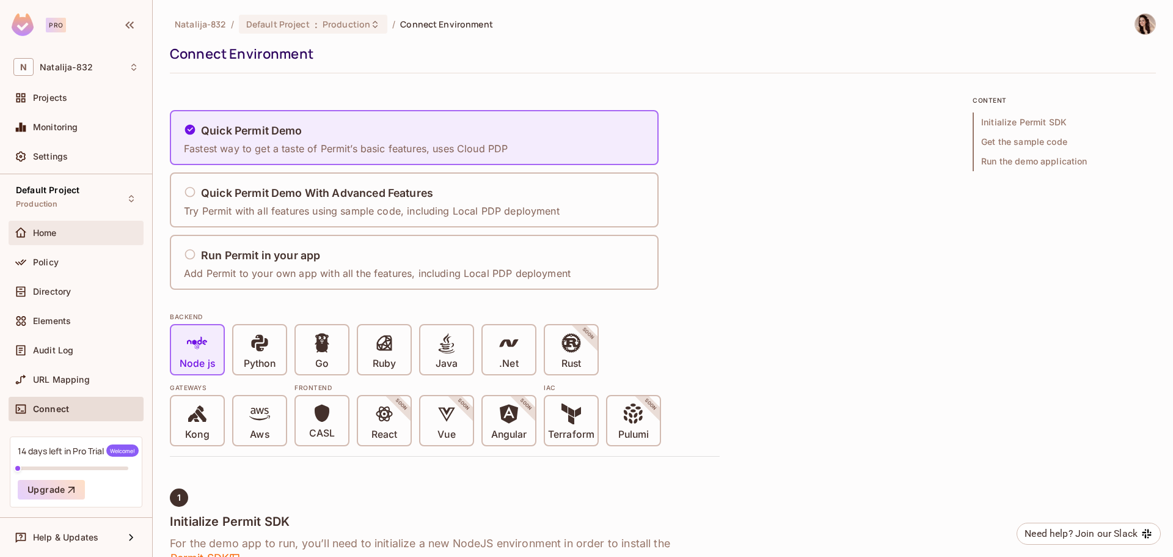
click at [54, 238] on div "Home" at bounding box center [75, 232] width 125 height 15
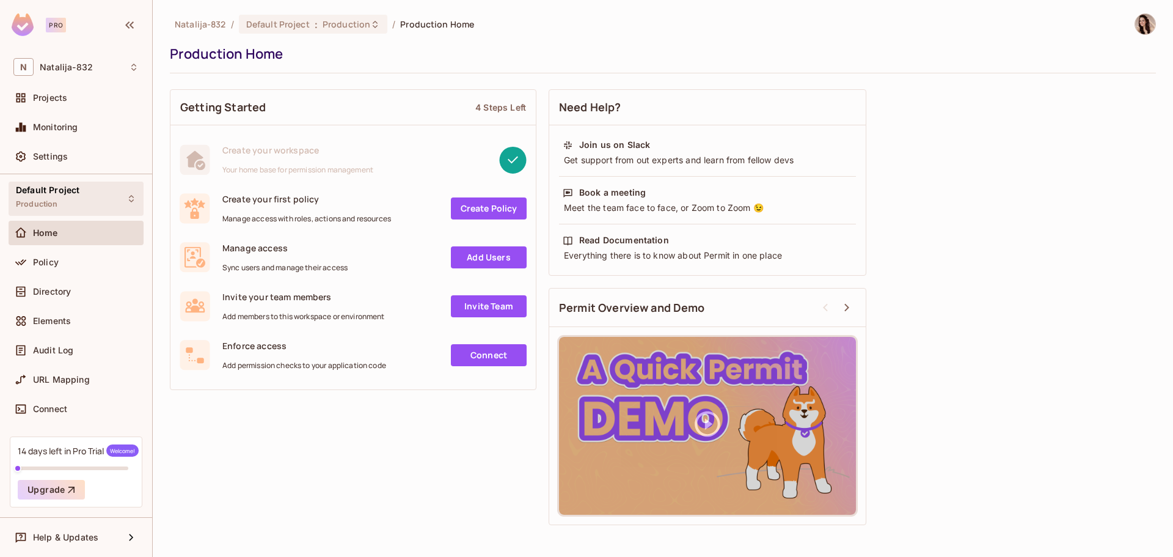
click at [131, 202] on icon at bounding box center [131, 198] width 5 height 7
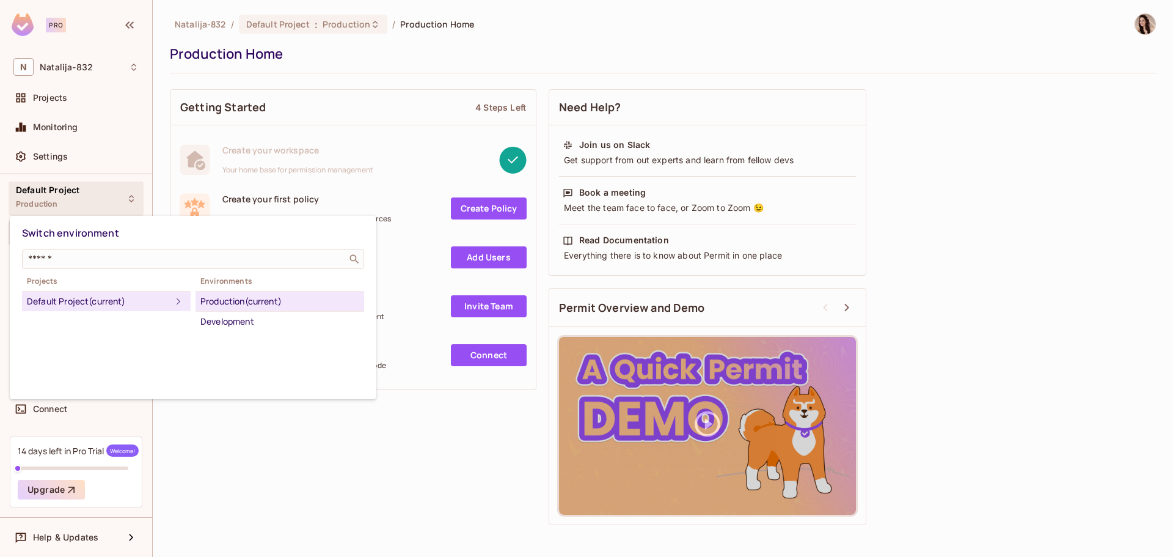
click at [394, 103] on div at bounding box center [586, 278] width 1173 height 557
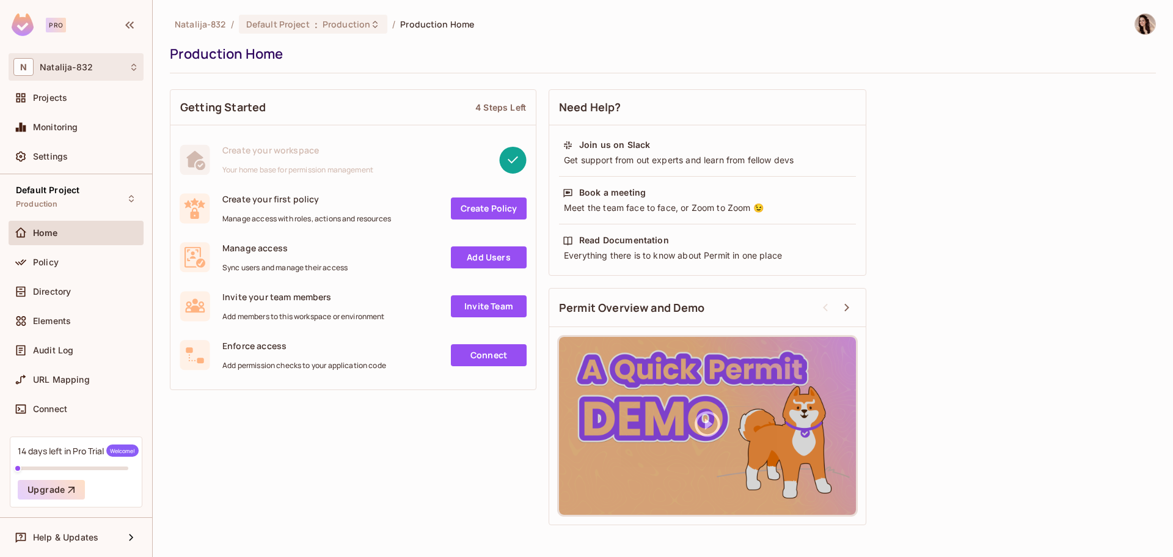
click at [106, 68] on div "N Natalija-832" at bounding box center [75, 67] width 125 height 18
click at [414, 68] on div at bounding box center [586, 278] width 1173 height 557
click at [483, 56] on div "Production Home" at bounding box center [660, 54] width 980 height 18
click at [537, 55] on div "Production Home" at bounding box center [660, 54] width 980 height 18
